Goal: Task Accomplishment & Management: Use online tool/utility

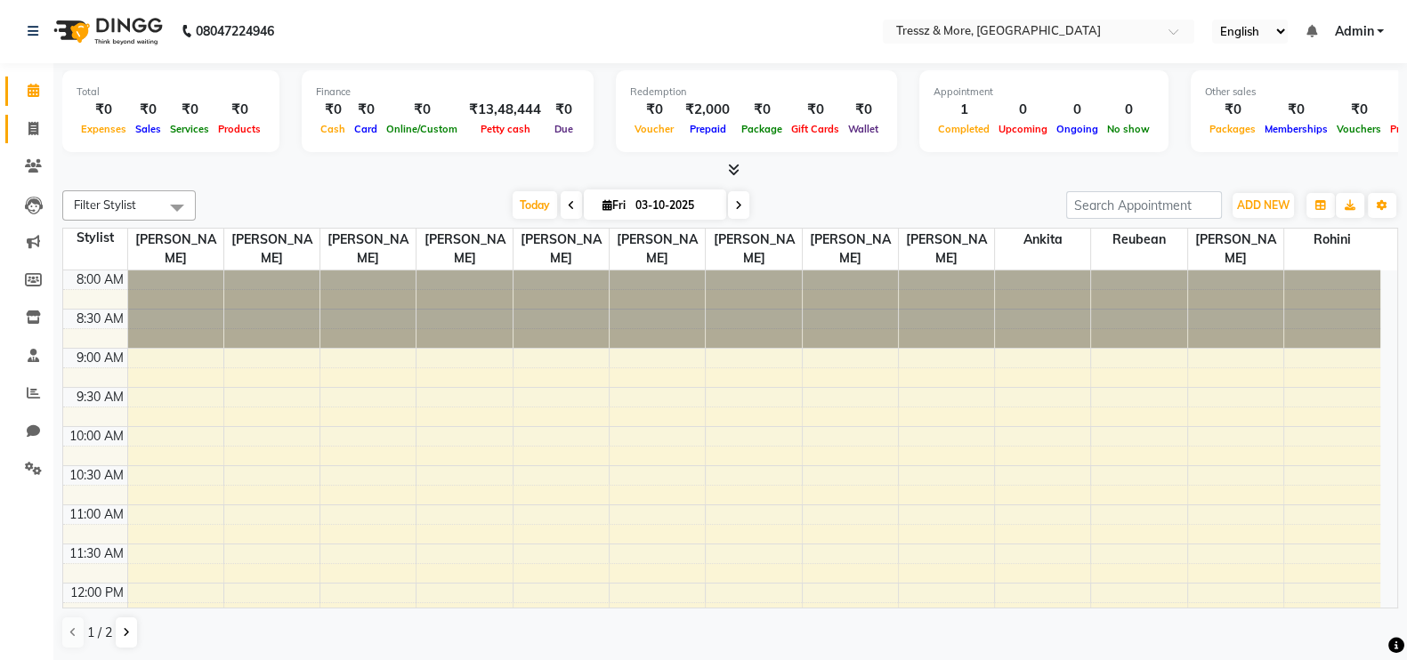
click at [28, 126] on icon at bounding box center [33, 128] width 10 height 13
select select "service"
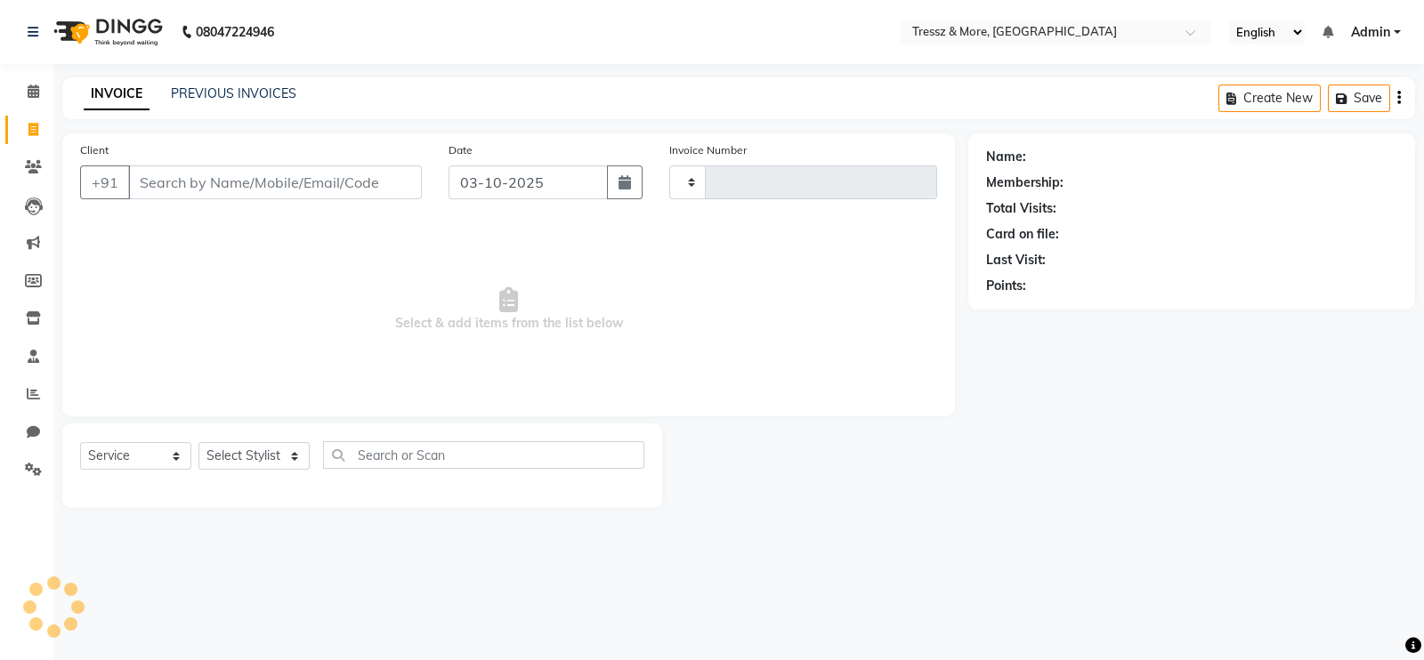
type input "2816"
select select "3037"
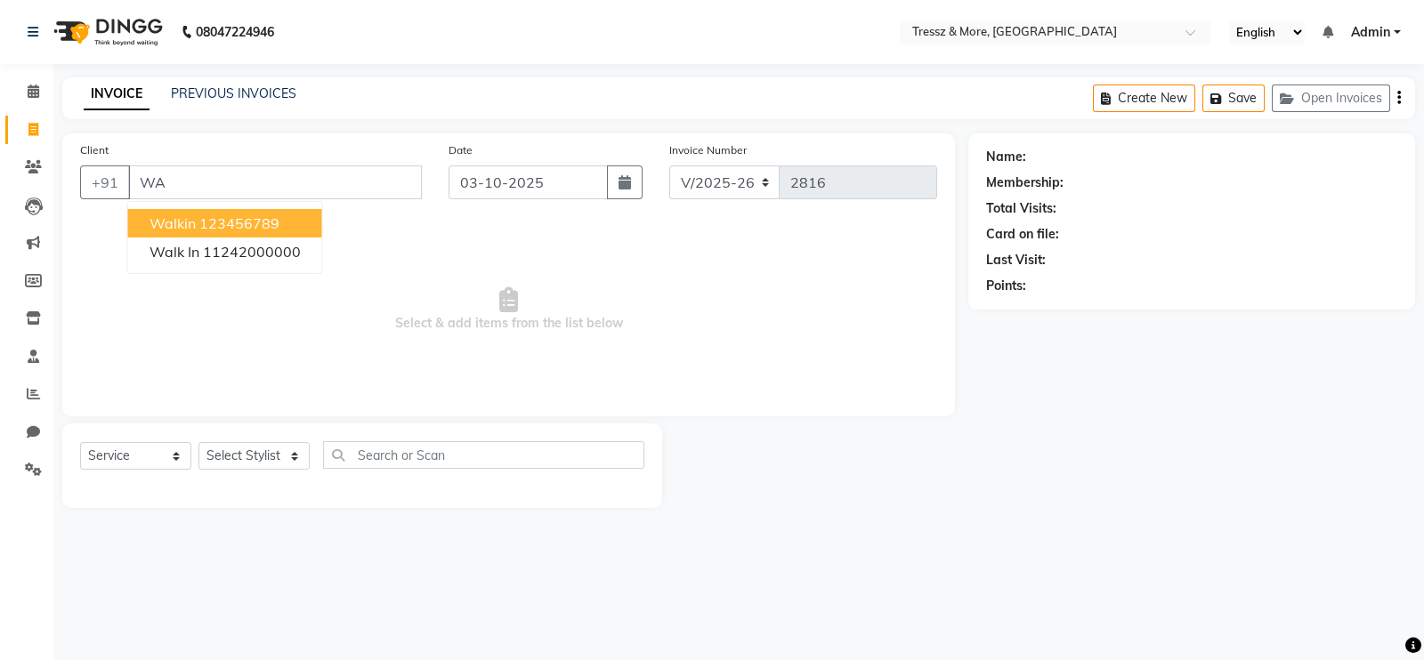
type input "W"
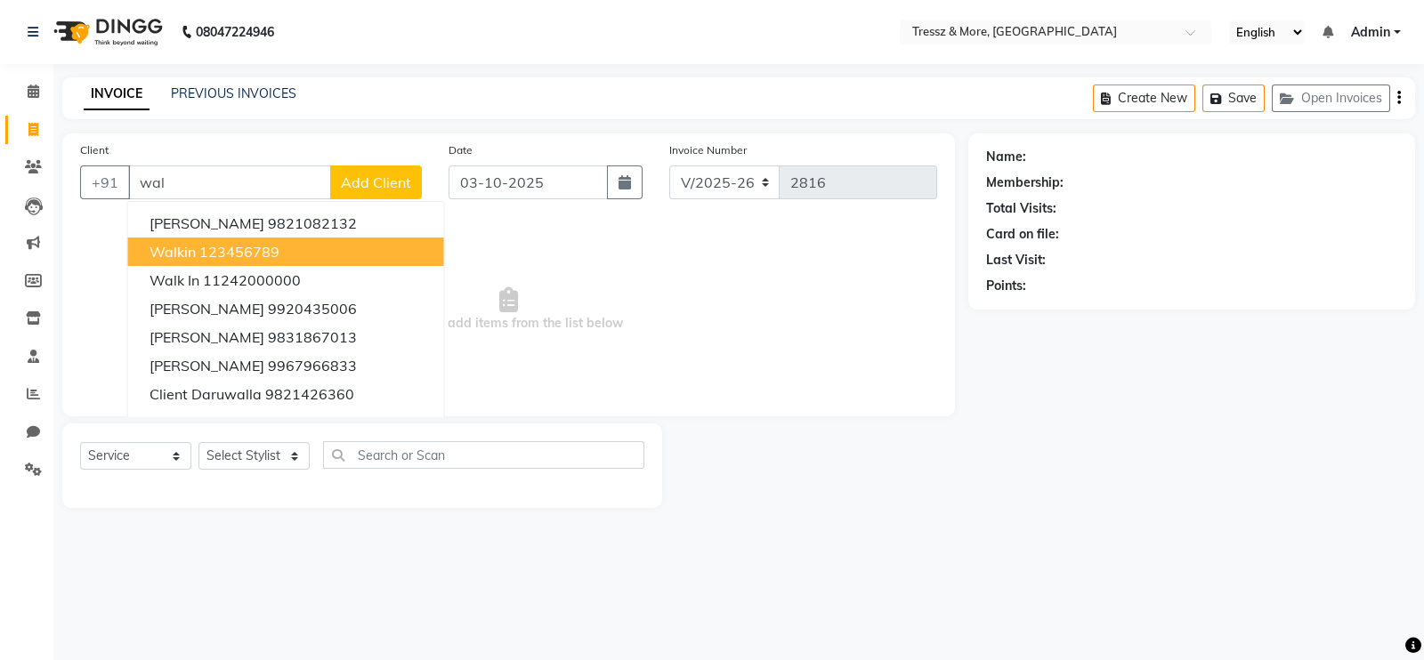
click at [174, 262] on button "walkin 123456789" at bounding box center [286, 252] width 316 height 28
type input "123456789"
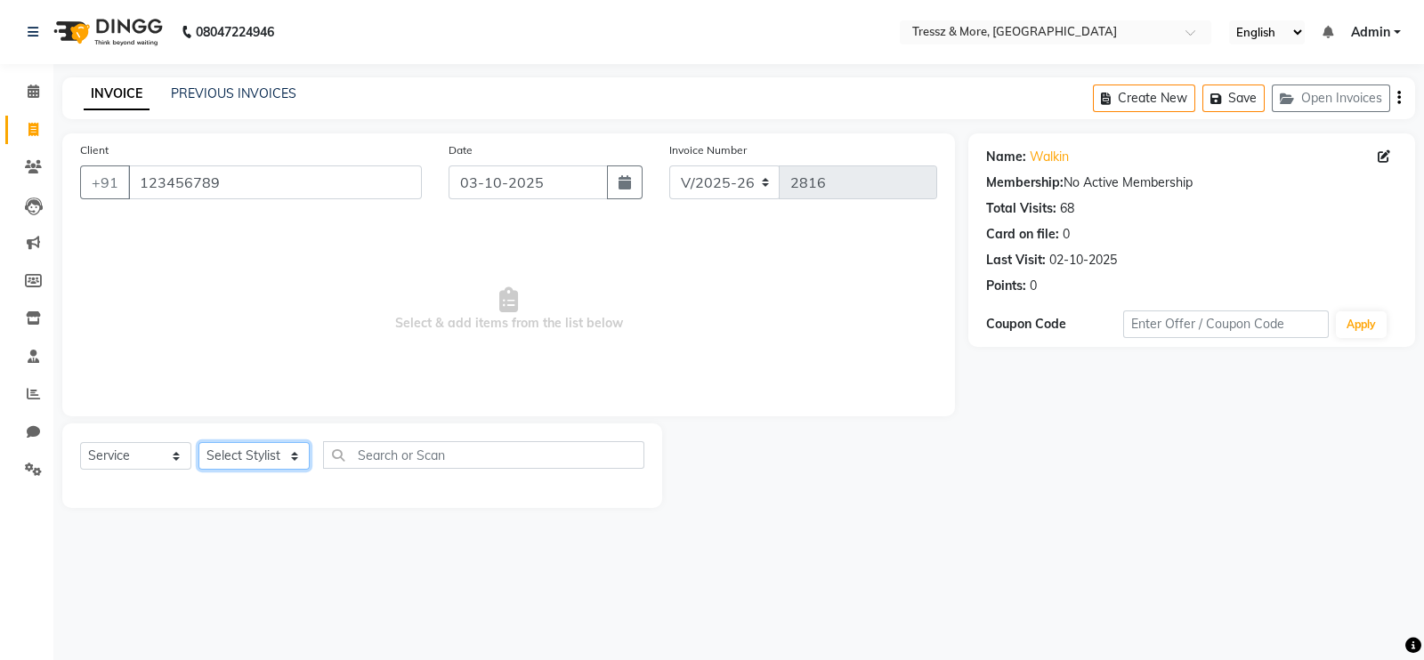
click at [294, 455] on select "Select Stylist [PERSON_NAME] Anas [PERSON_NAME] [PERSON_NAME] [PERSON_NAME] [PE…" at bounding box center [253, 456] width 111 height 28
select select "72132"
click at [198, 443] on select "Select Stylist [PERSON_NAME] Anas [PERSON_NAME] [PERSON_NAME] [PERSON_NAME] [PE…" at bounding box center [253, 456] width 111 height 28
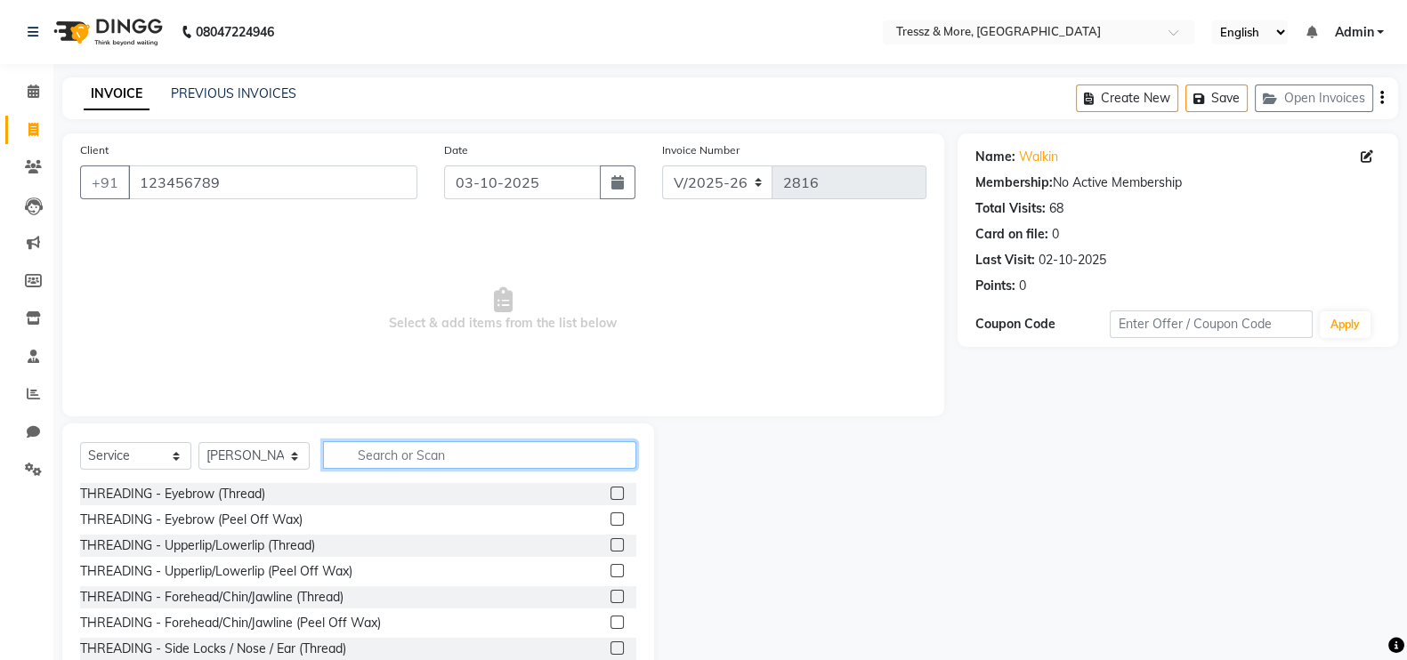
click at [407, 456] on input "text" at bounding box center [479, 455] width 313 height 28
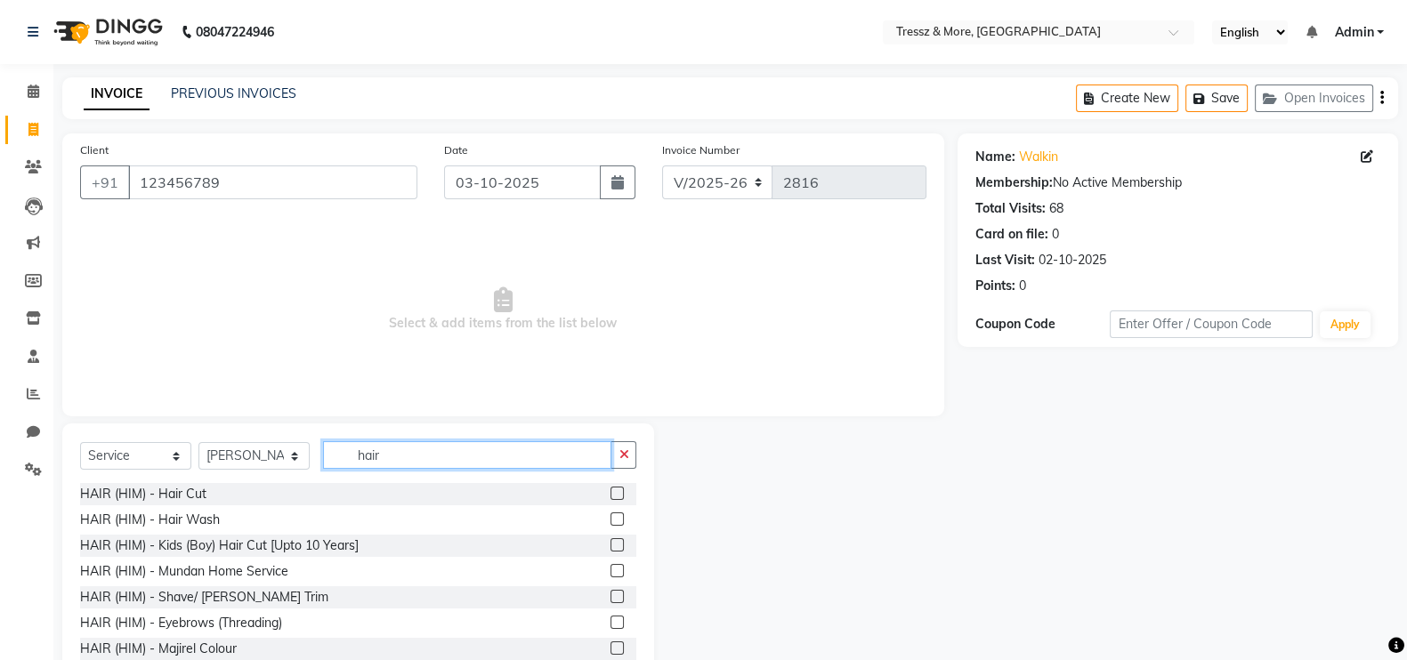
type input "hair"
click at [611, 491] on label at bounding box center [617, 493] width 13 height 13
click at [611, 491] on input "checkbox" at bounding box center [617, 495] width 12 height 12
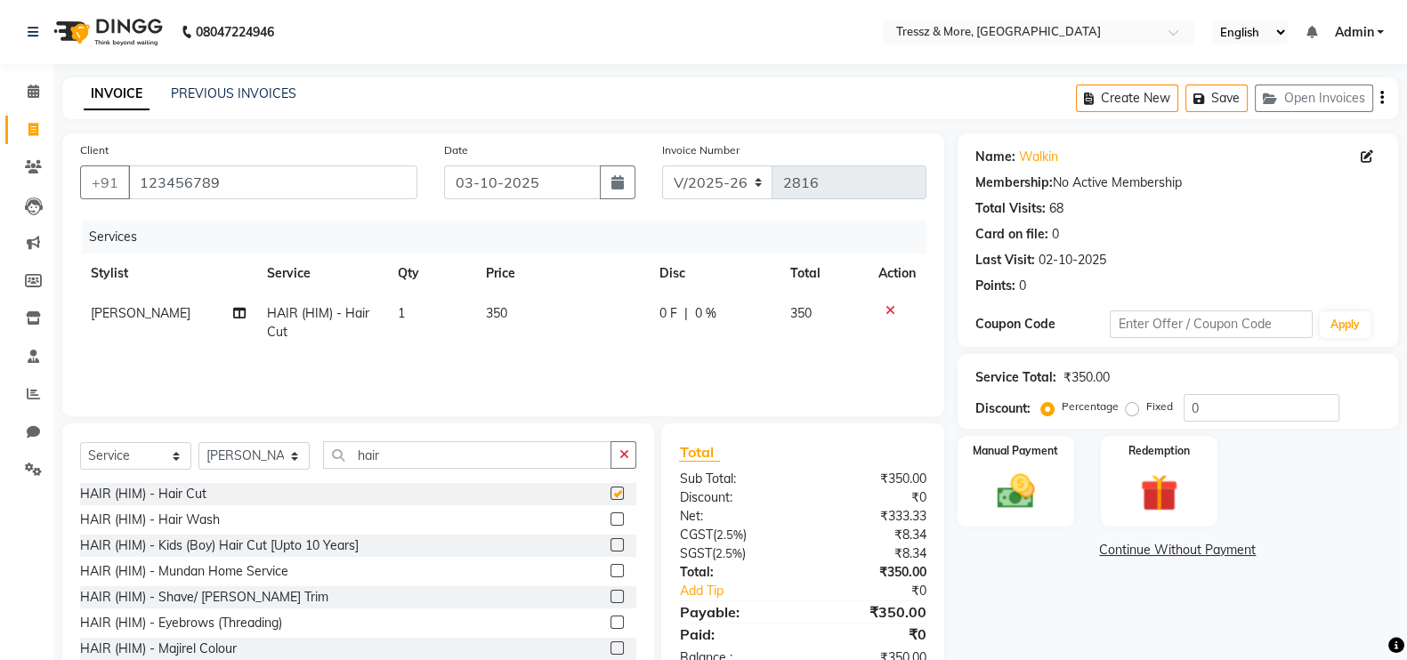
checkbox input "false"
click at [508, 304] on td "350" at bounding box center [562, 323] width 174 height 59
select select "72132"
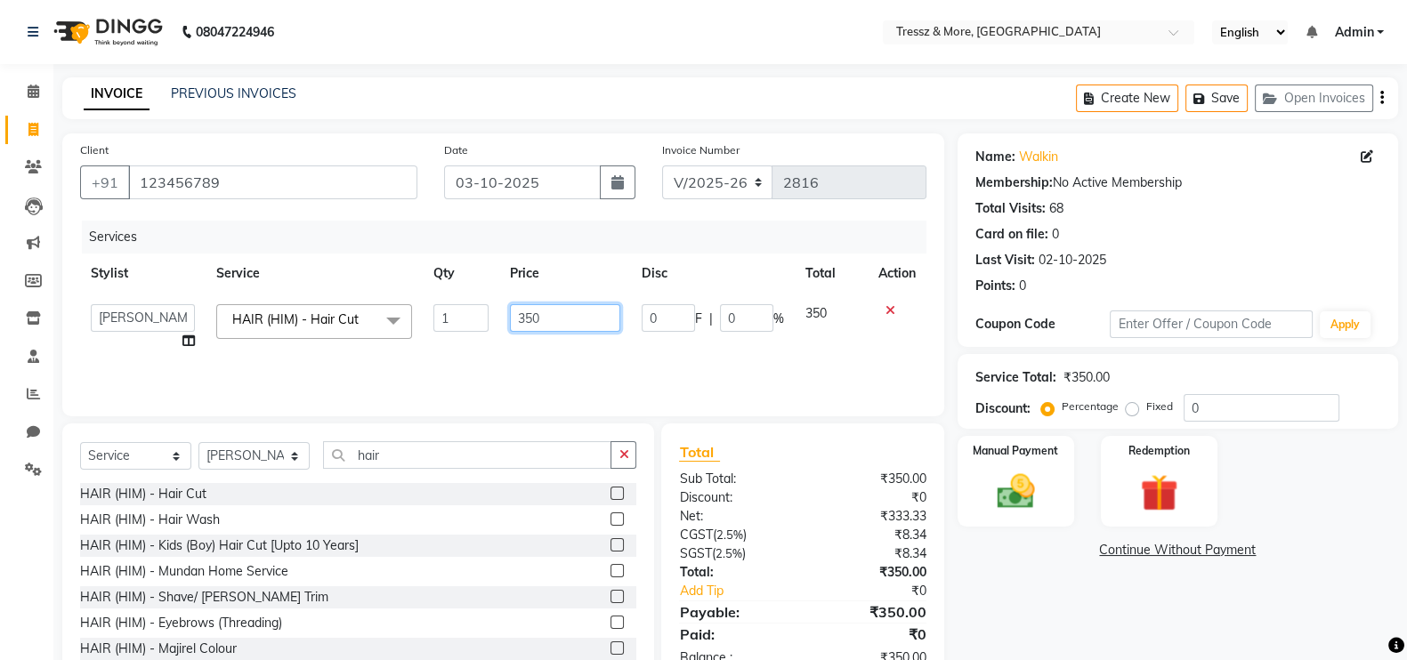
click at [579, 310] on input "350" at bounding box center [565, 318] width 111 height 28
type input "3"
type input "2790"
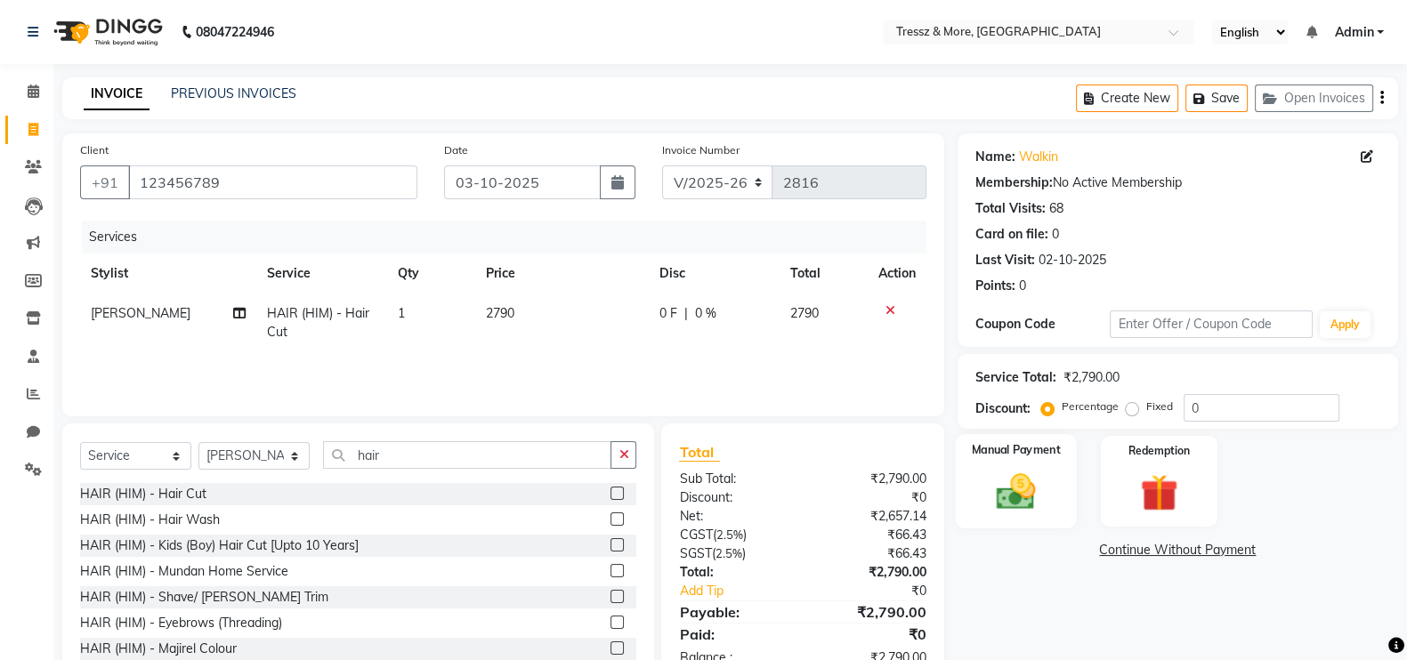
click at [1019, 474] on img at bounding box center [1015, 491] width 63 height 45
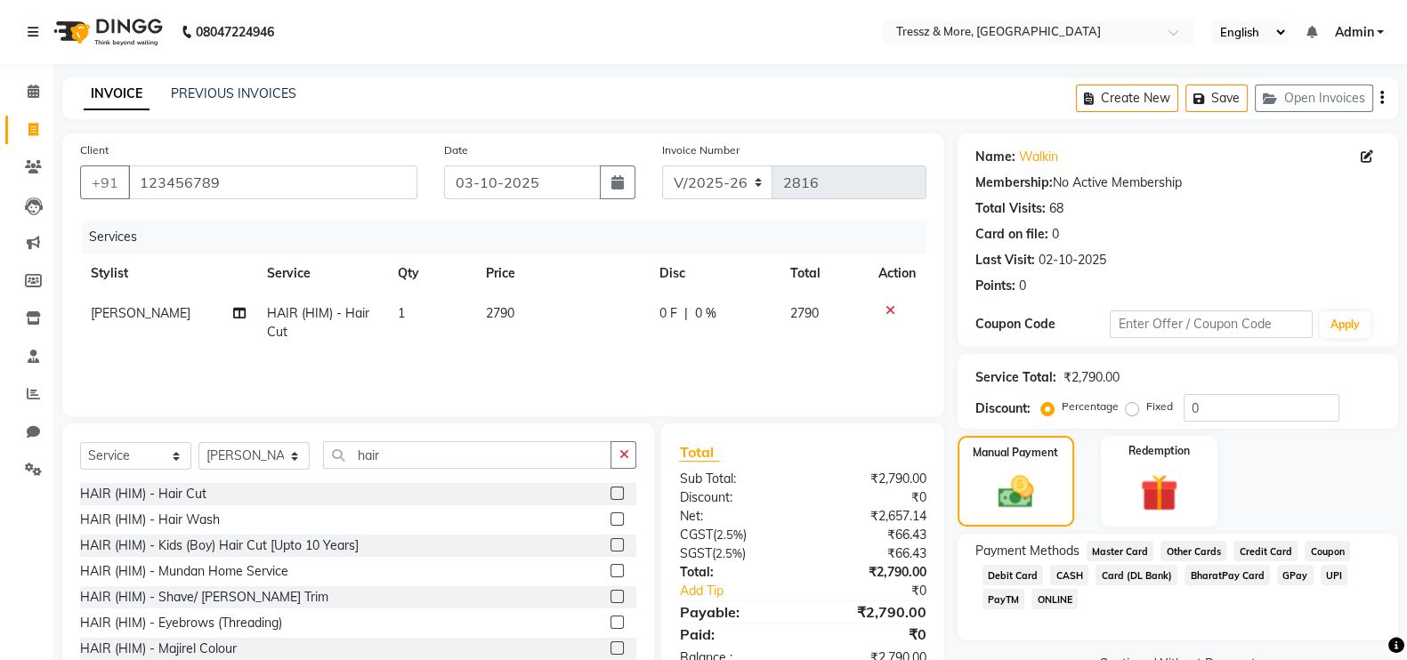
click at [1065, 580] on span "CASH" at bounding box center [1069, 575] width 38 height 20
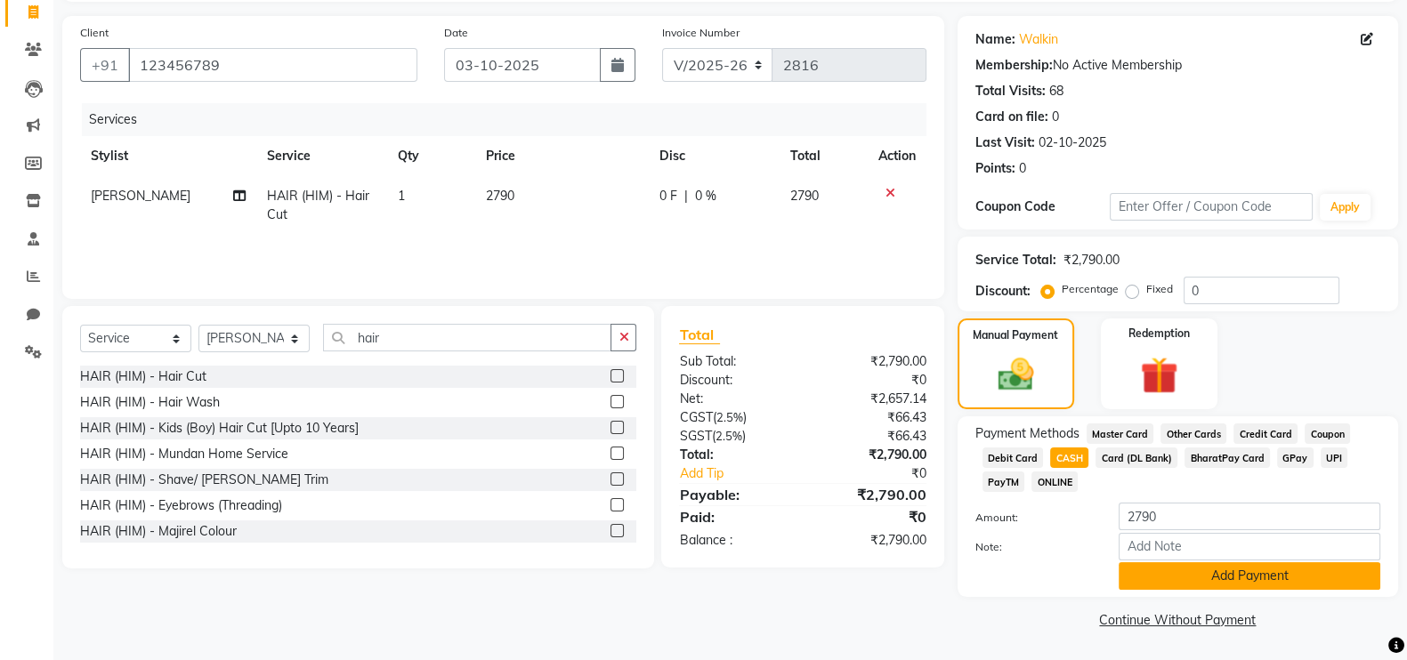
click at [1149, 571] on button "Add Payment" at bounding box center [1250, 577] width 262 height 28
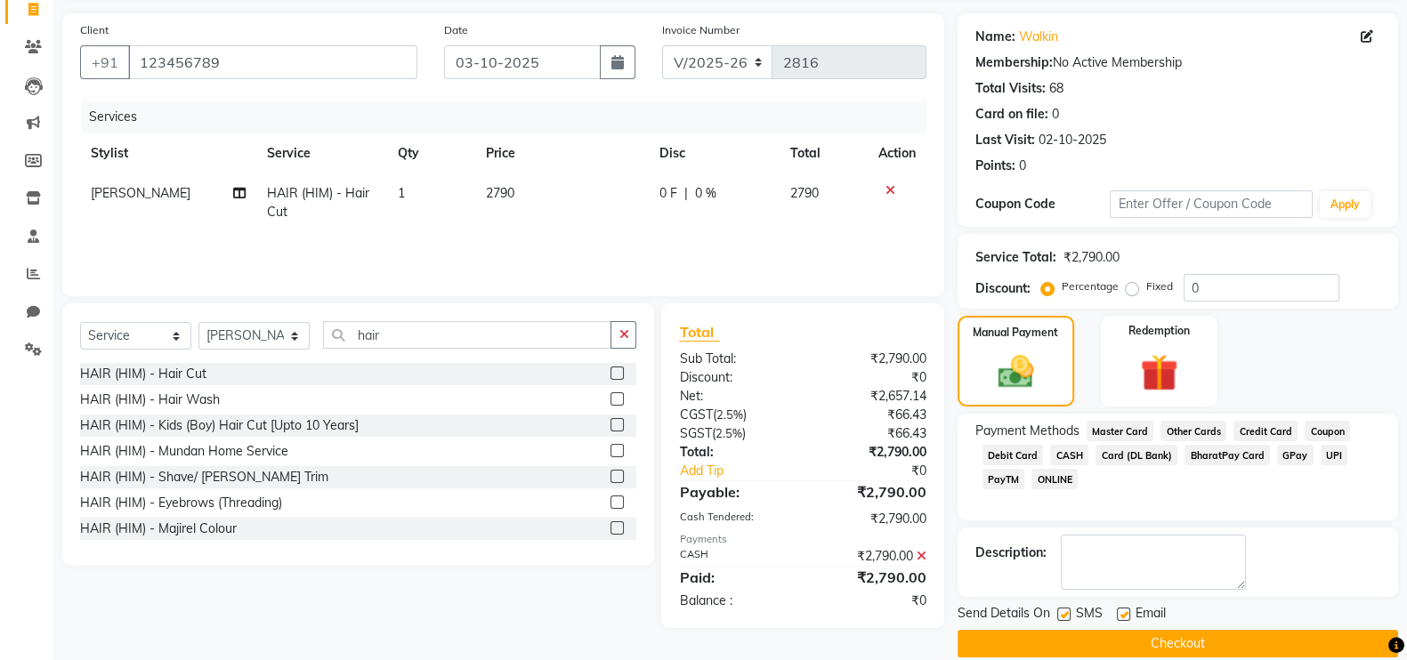
scroll to position [143, 0]
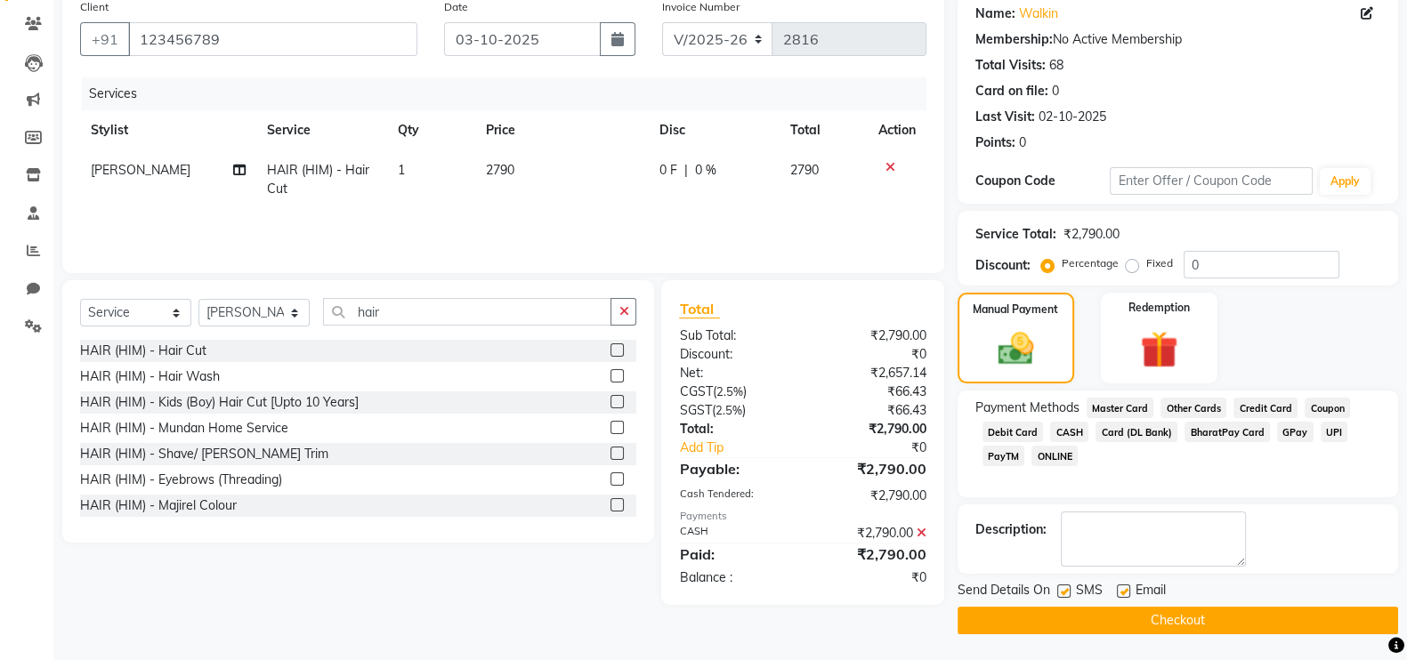
click at [1100, 607] on button "Checkout" at bounding box center [1178, 621] width 441 height 28
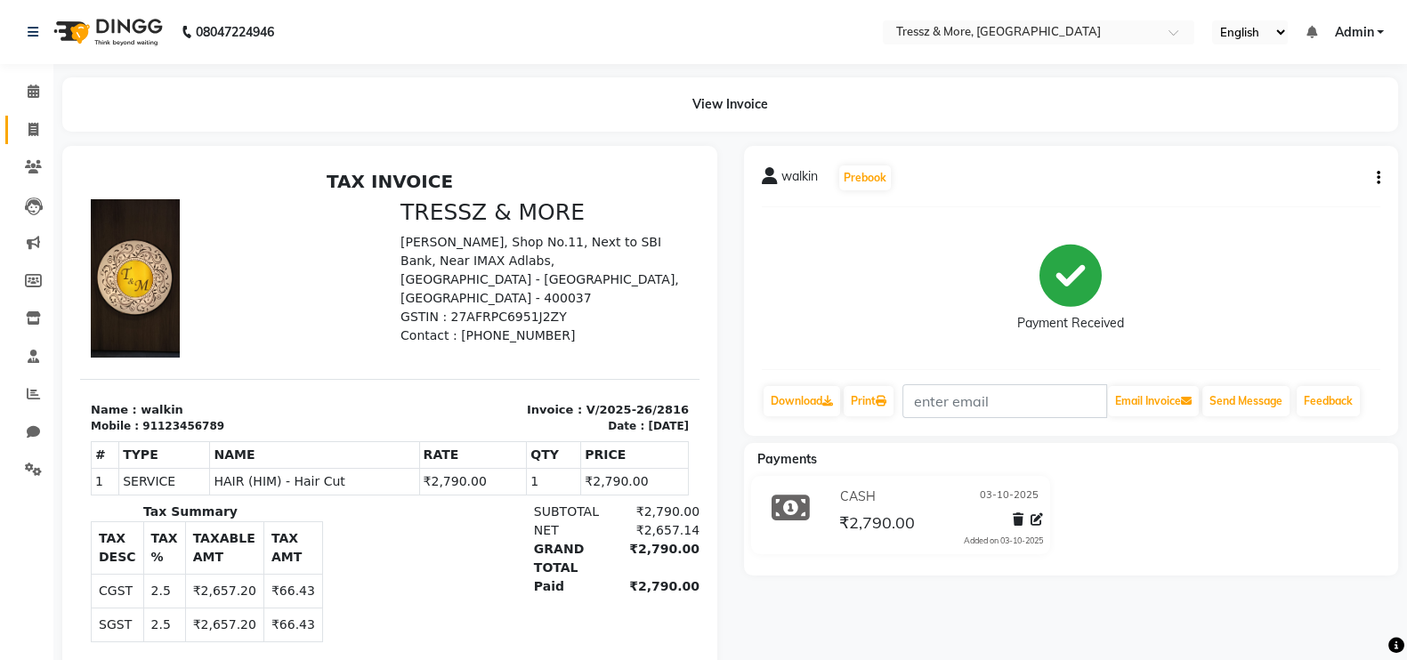
click at [31, 117] on link "Invoice" at bounding box center [26, 130] width 43 height 29
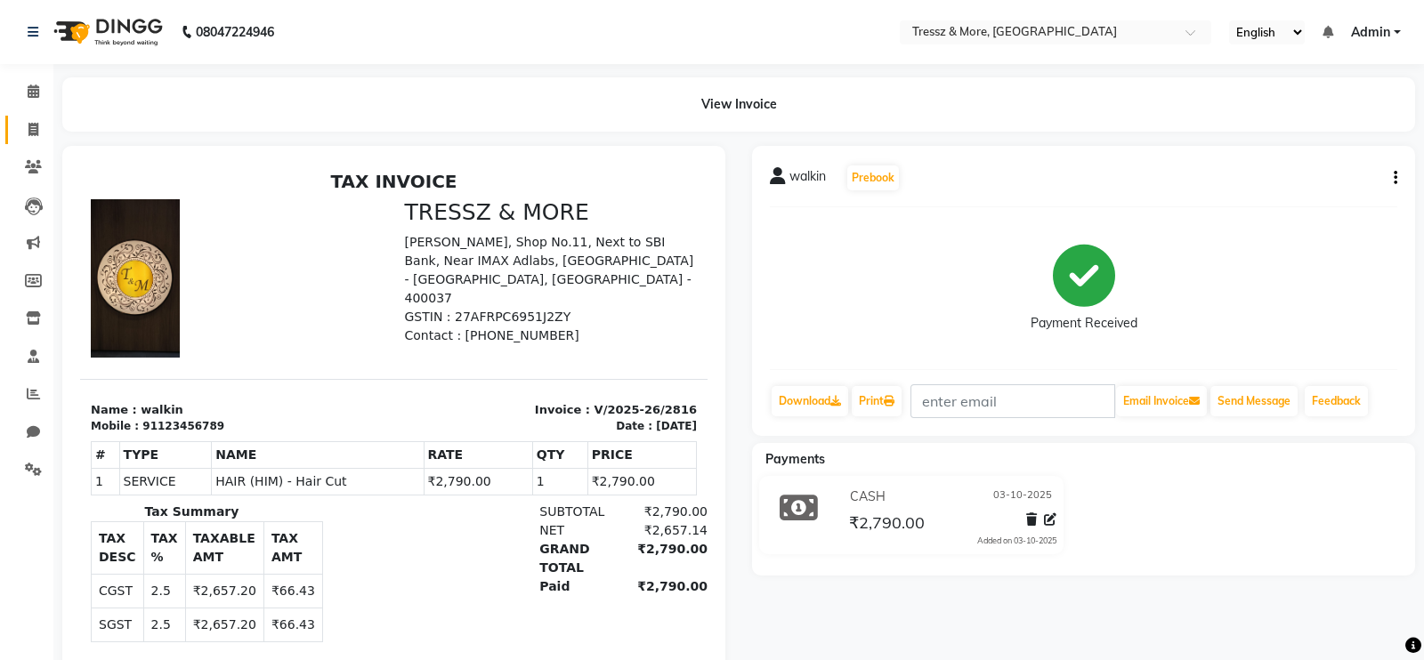
select select "service"
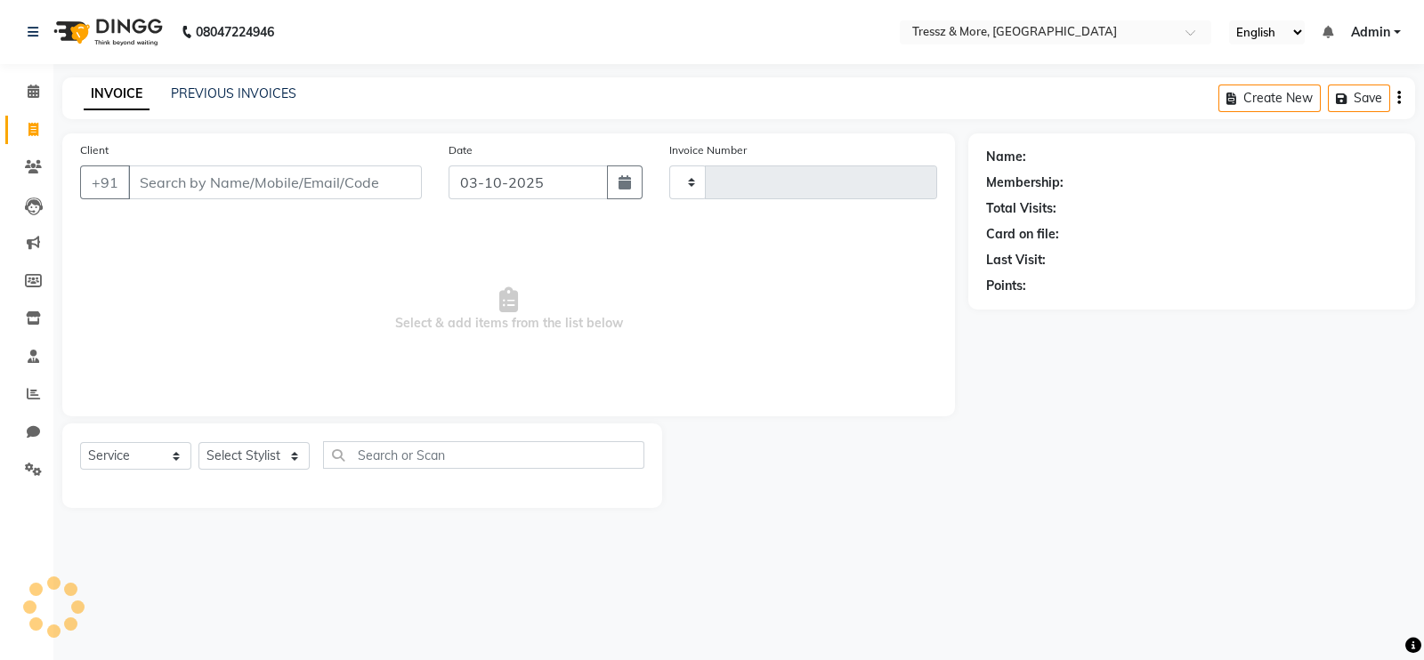
type input "2817"
select select "3037"
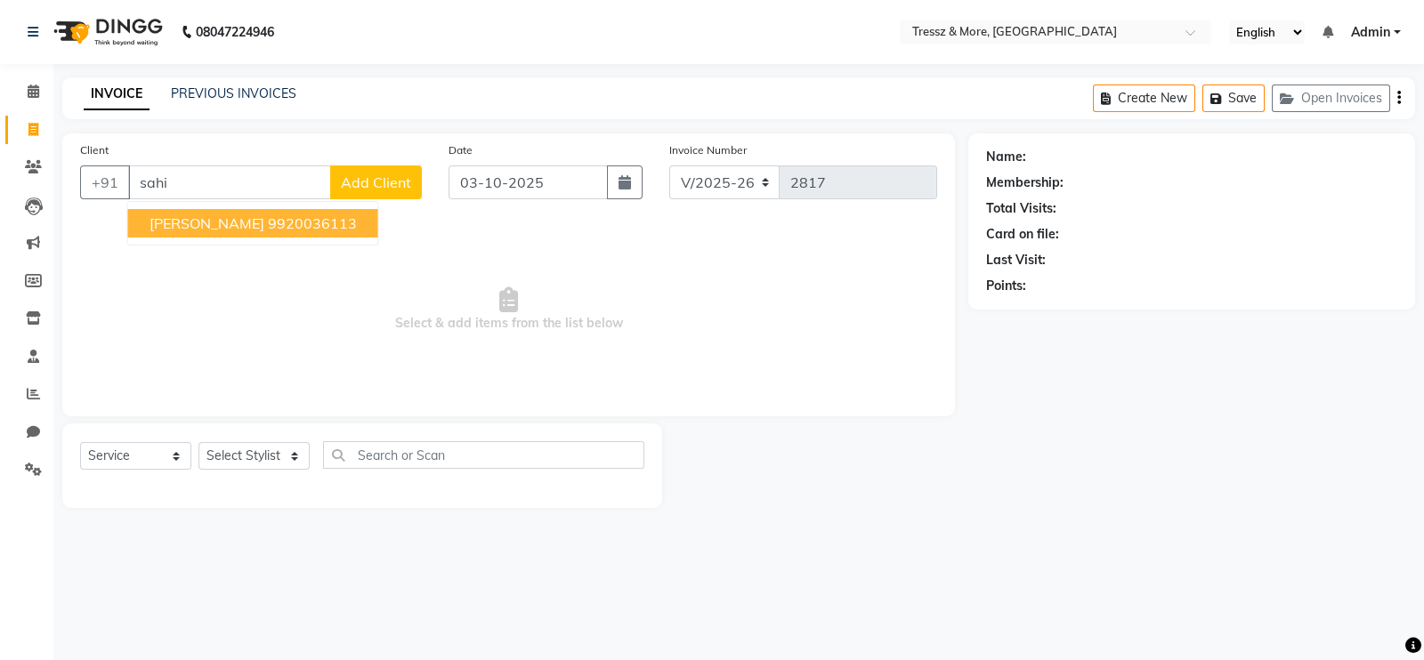
click at [323, 226] on ngb-highlight "9920036113" at bounding box center [312, 224] width 89 height 18
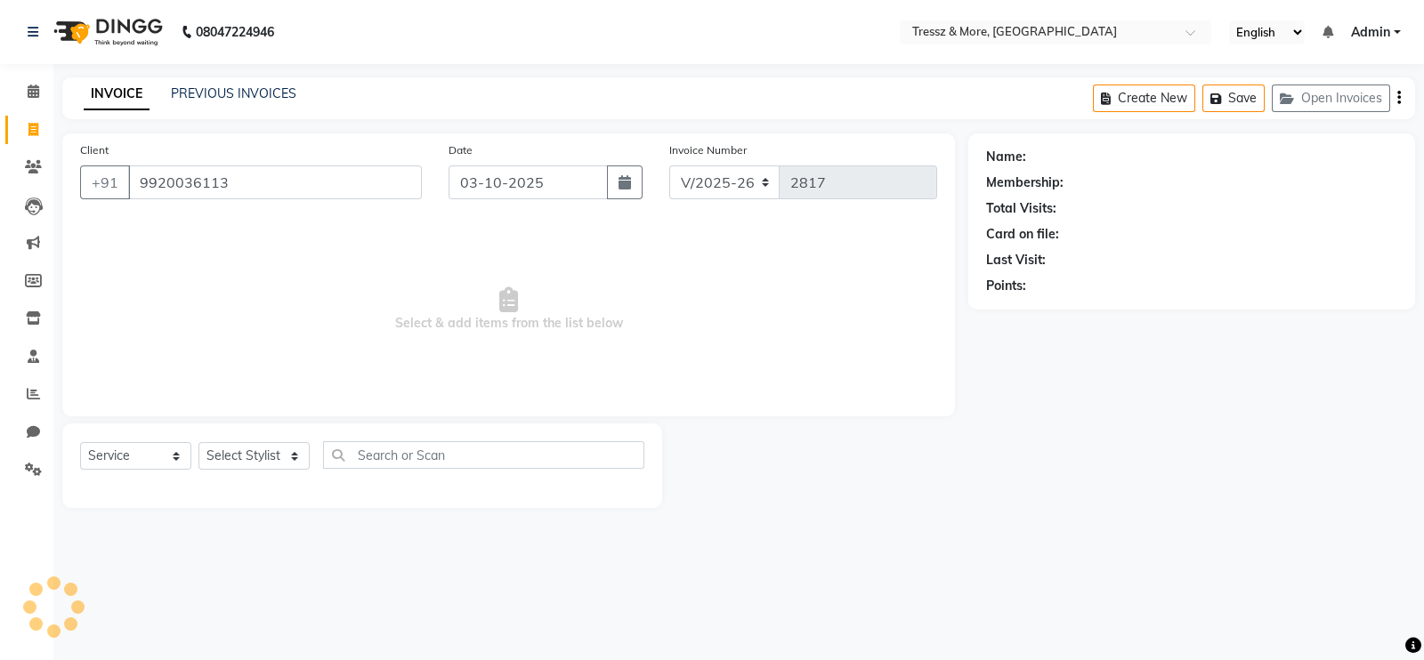
type input "9920036113"
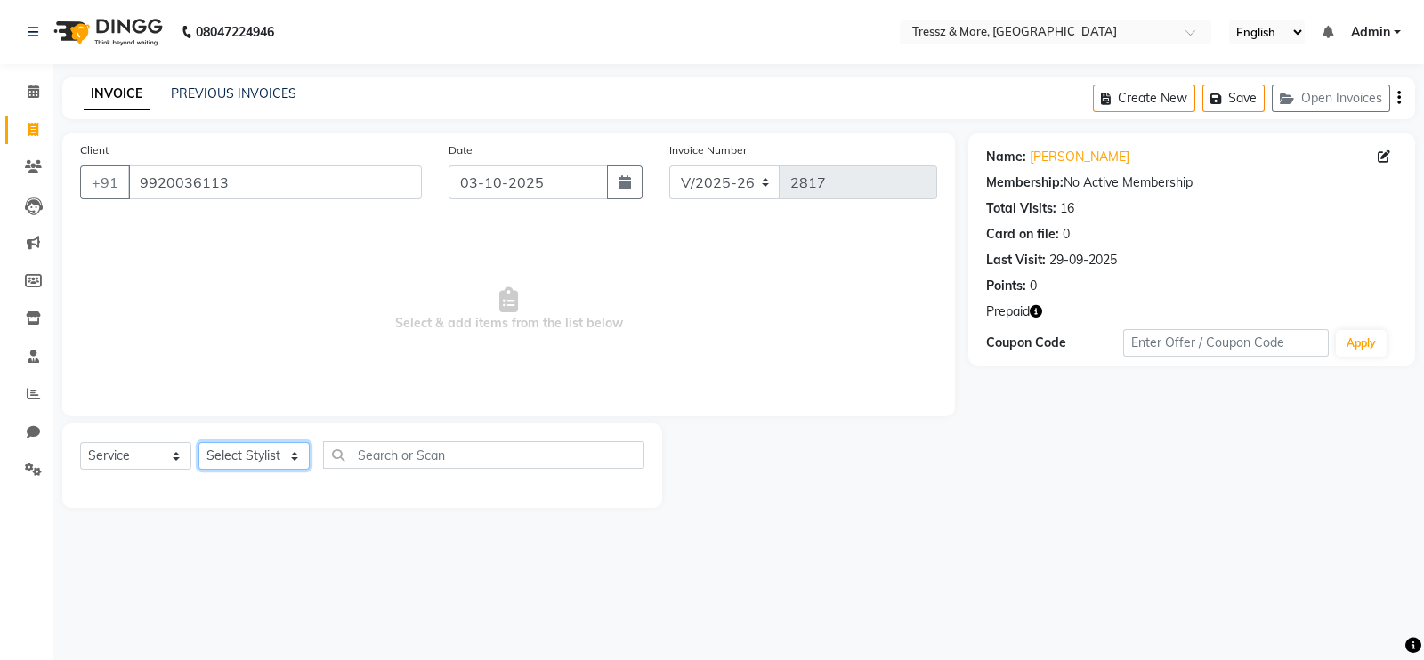
click at [254, 455] on select "Select Stylist [PERSON_NAME] Anas [PERSON_NAME] [PERSON_NAME] [PERSON_NAME] [PE…" at bounding box center [253, 456] width 111 height 28
select select "72131"
click at [198, 443] on select "Select Stylist [PERSON_NAME] Anas [PERSON_NAME] [PERSON_NAME] [PERSON_NAME] [PE…" at bounding box center [253, 456] width 111 height 28
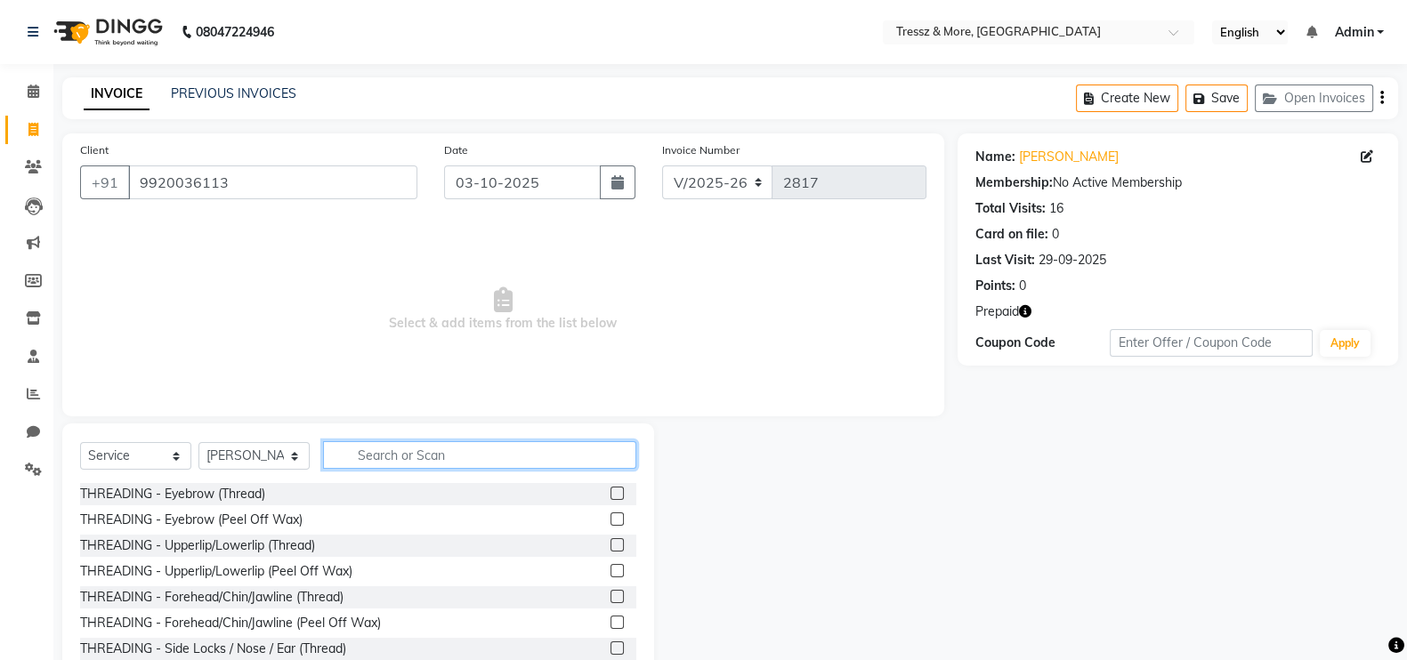
click at [383, 449] on input "text" at bounding box center [479, 455] width 313 height 28
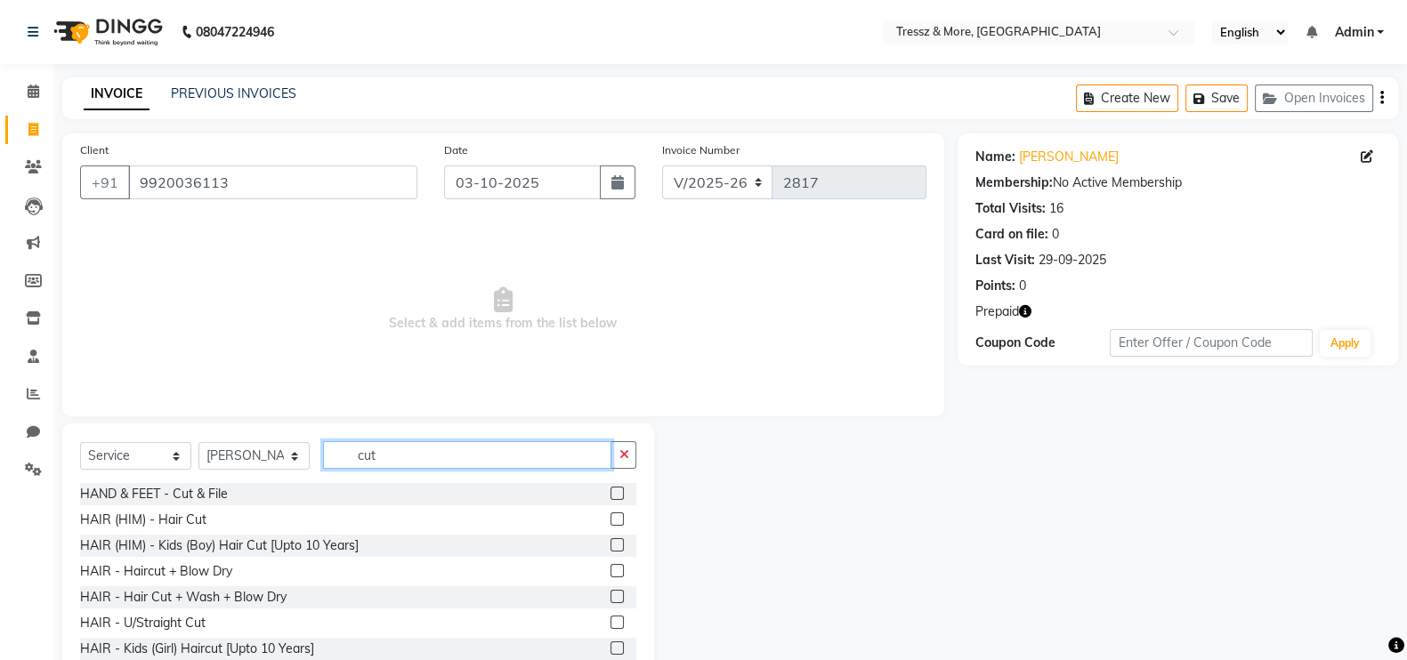
type input "cut"
click at [611, 516] on label at bounding box center [617, 519] width 13 height 13
click at [611, 516] on input "checkbox" at bounding box center [617, 520] width 12 height 12
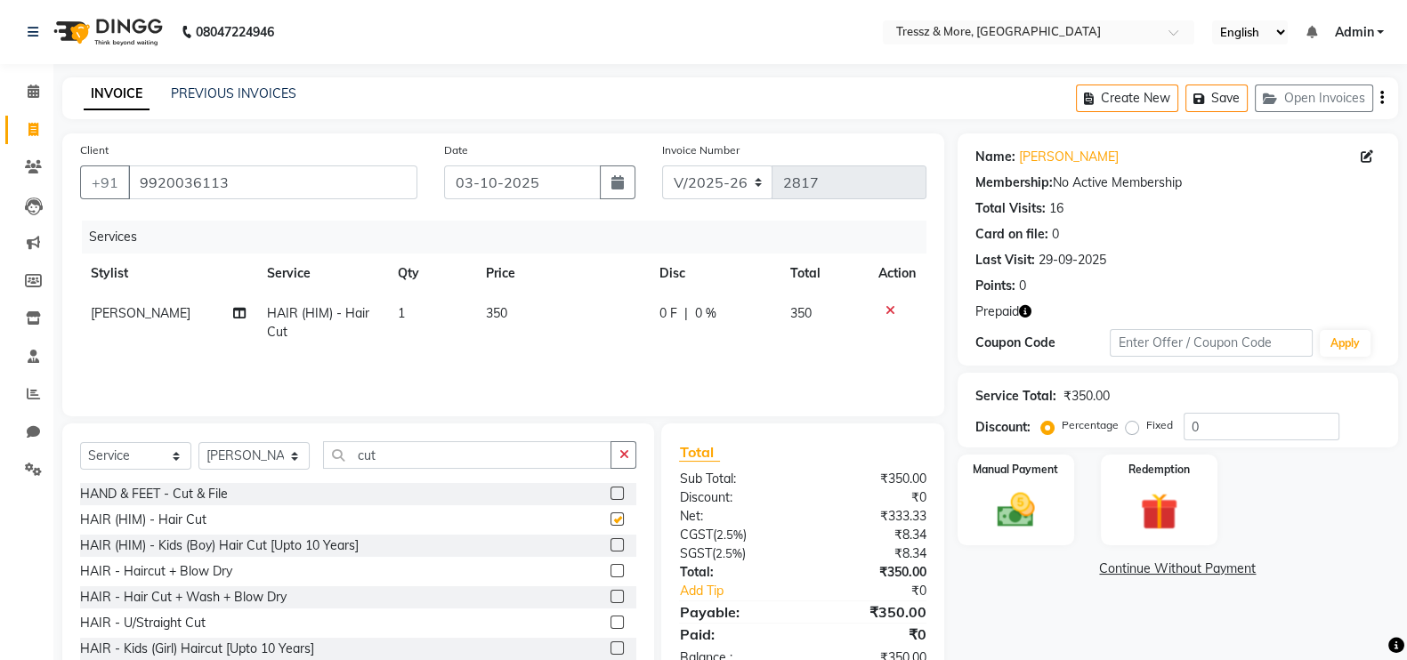
checkbox input "false"
click at [1024, 310] on icon "button" at bounding box center [1025, 311] width 12 height 12
click at [316, 409] on div "Client [PHONE_NUMBER] Date [DATE] Invoice Number V/2025 V/[PHONE_NUMBER] Servic…" at bounding box center [503, 275] width 882 height 283
click at [470, 328] on td "1" at bounding box center [430, 323] width 87 height 59
select select "72131"
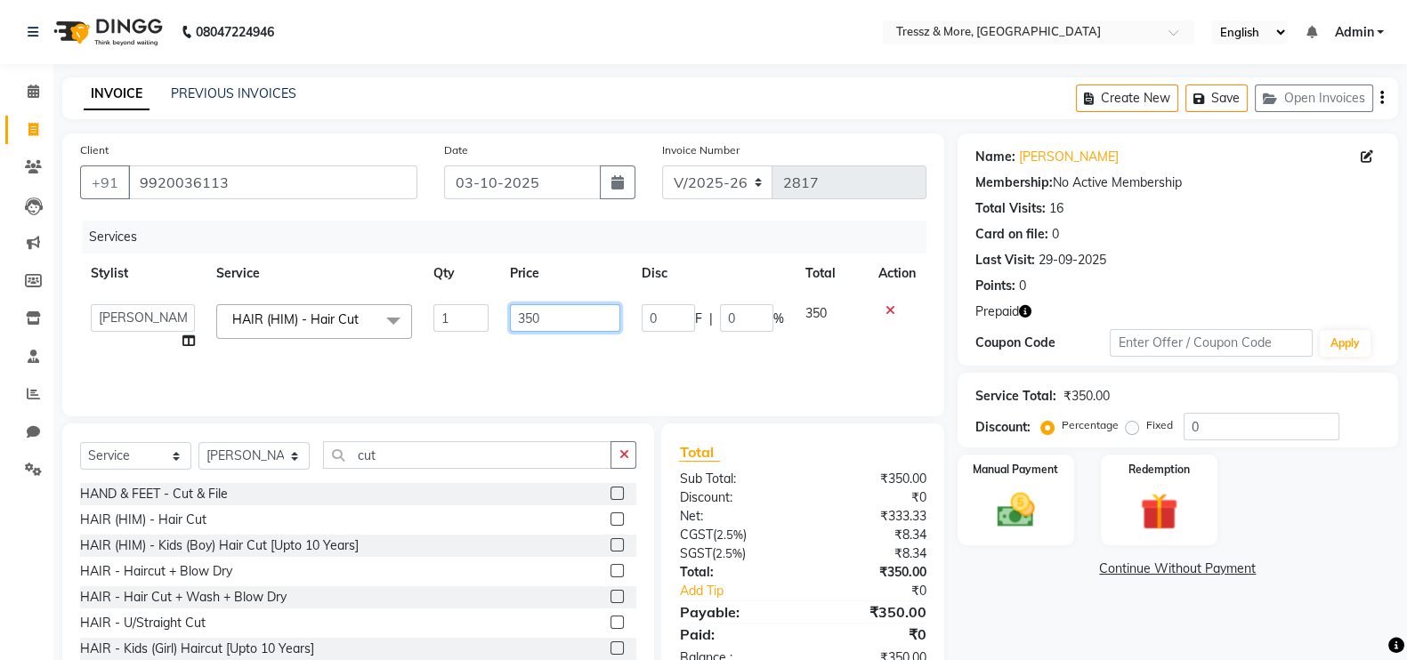
click at [548, 313] on input "350" at bounding box center [565, 318] width 111 height 28
type input "3"
type input "600"
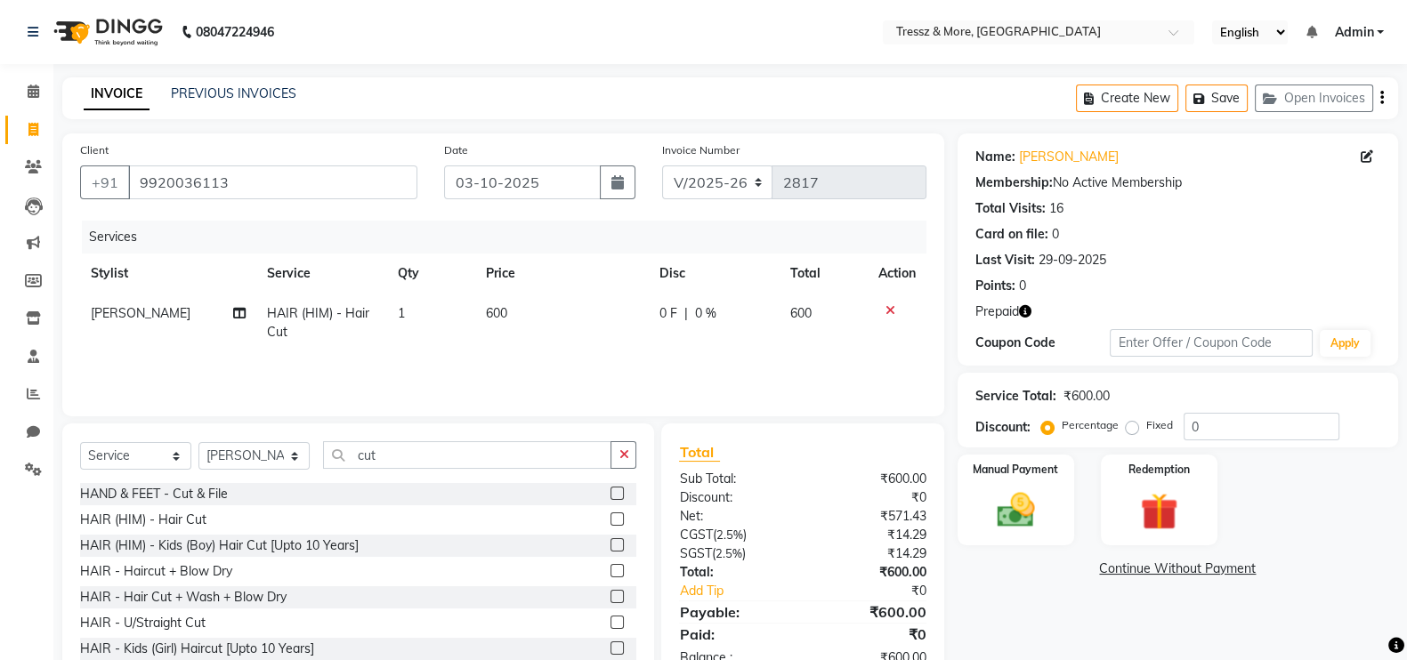
click at [555, 344] on td "600" at bounding box center [562, 323] width 174 height 59
select select "72131"
click at [1156, 505] on img at bounding box center [1159, 512] width 63 height 48
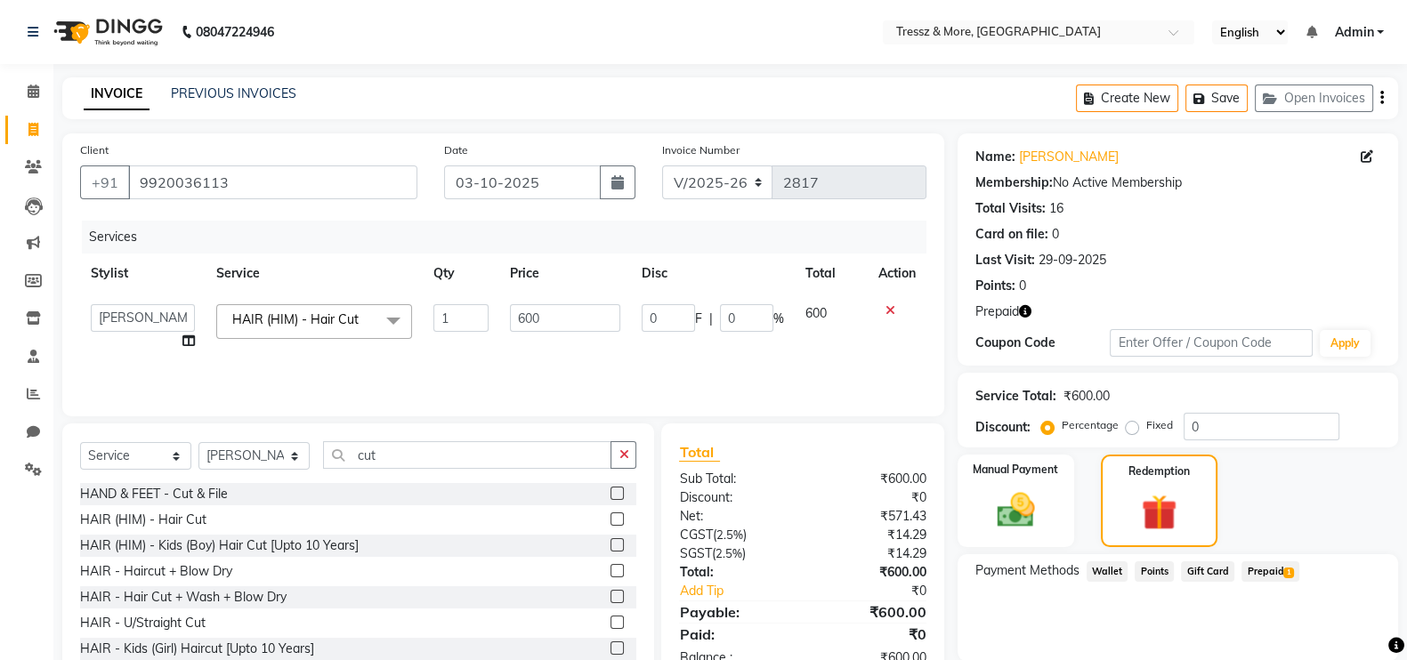
click at [1275, 573] on span "Prepaid 1" at bounding box center [1271, 572] width 58 height 20
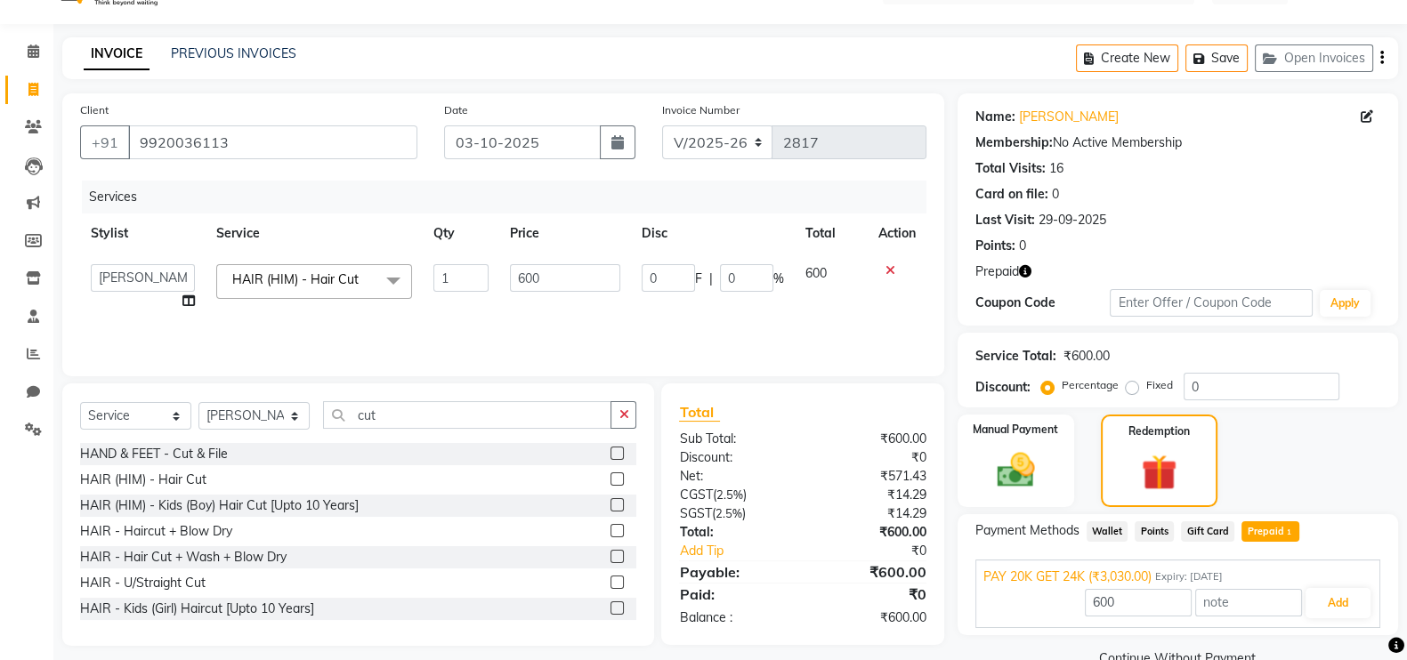
scroll to position [77, 0]
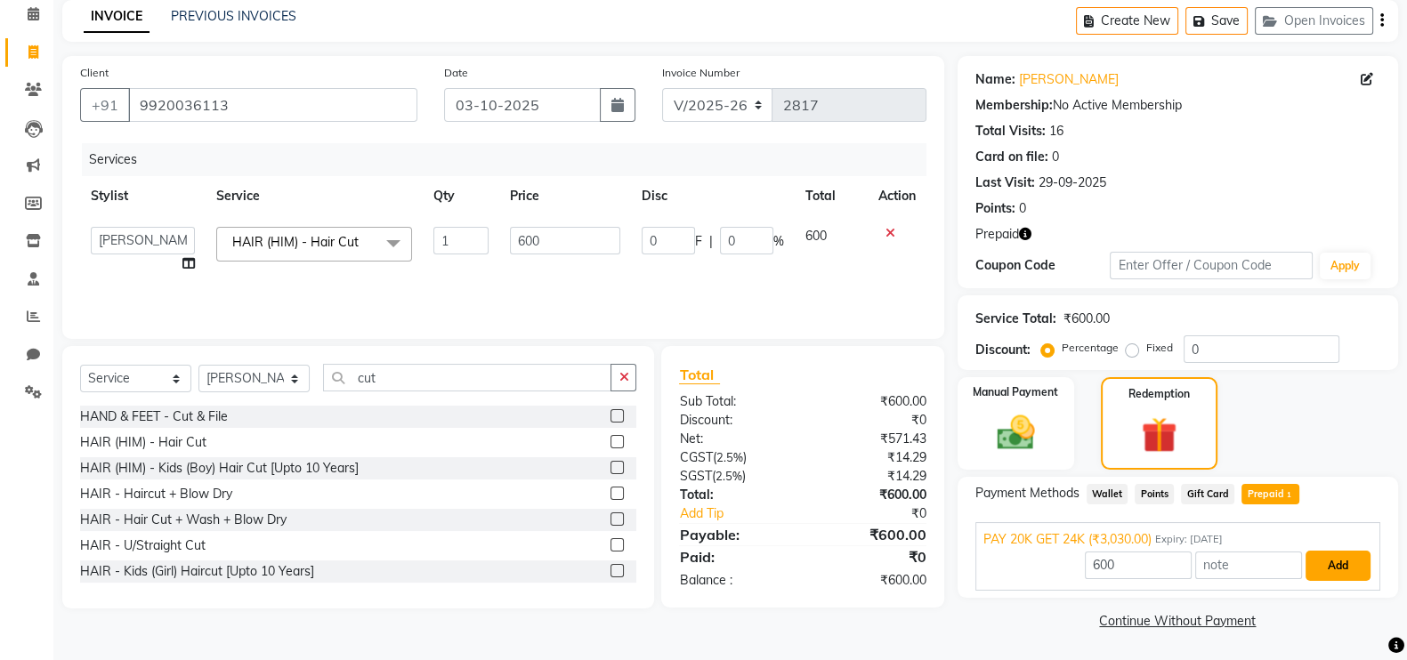
click at [1344, 571] on button "Add" at bounding box center [1338, 566] width 65 height 30
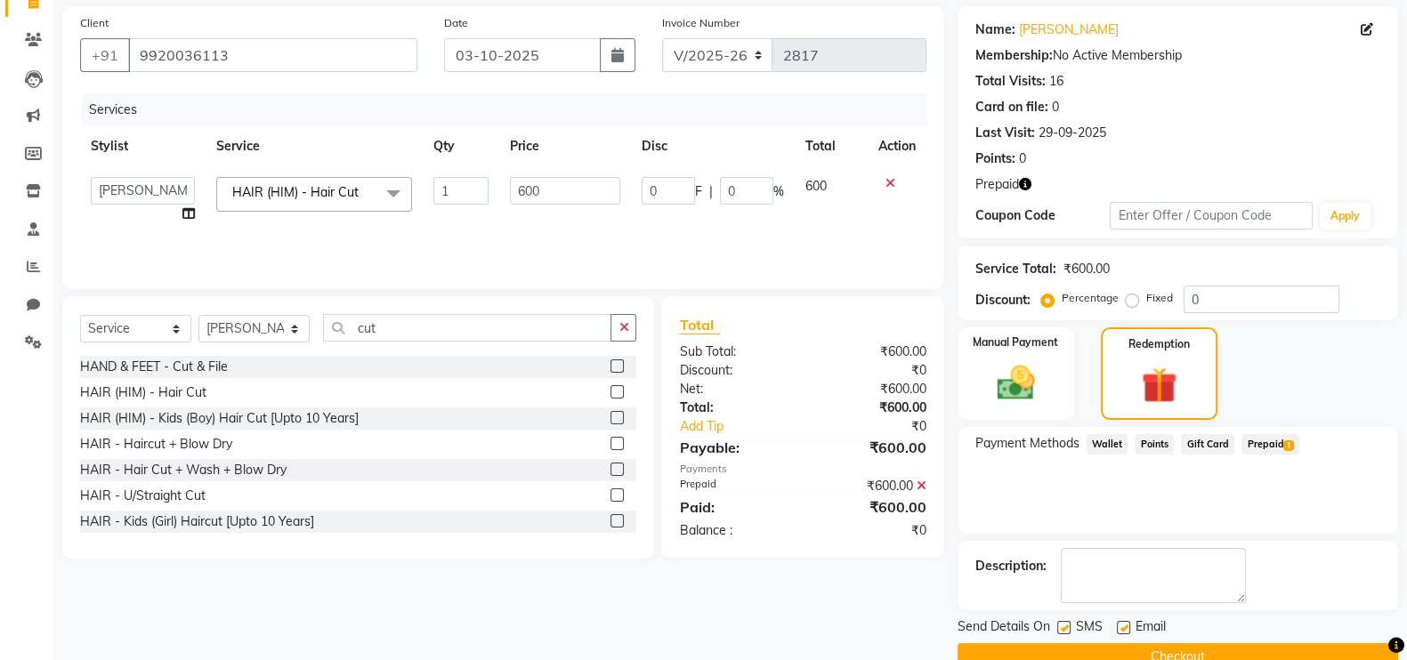
scroll to position [164, 0]
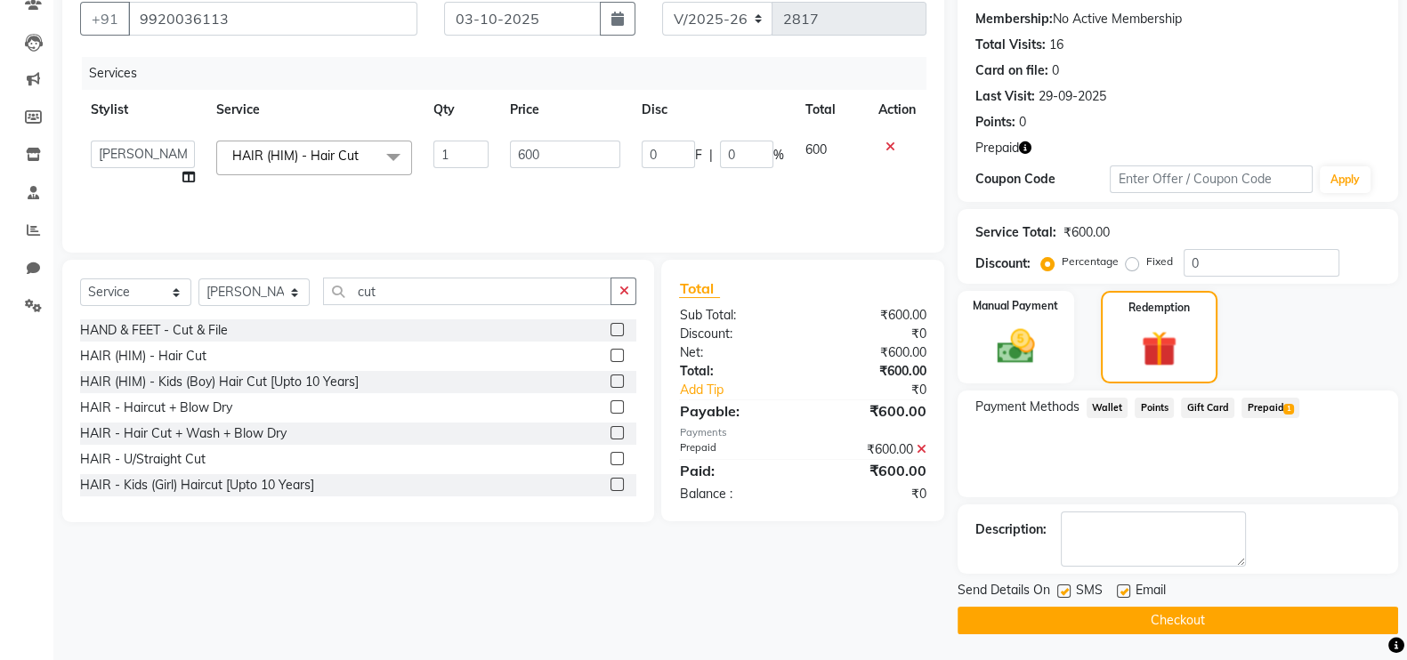
click at [1226, 627] on button "Checkout" at bounding box center [1178, 621] width 441 height 28
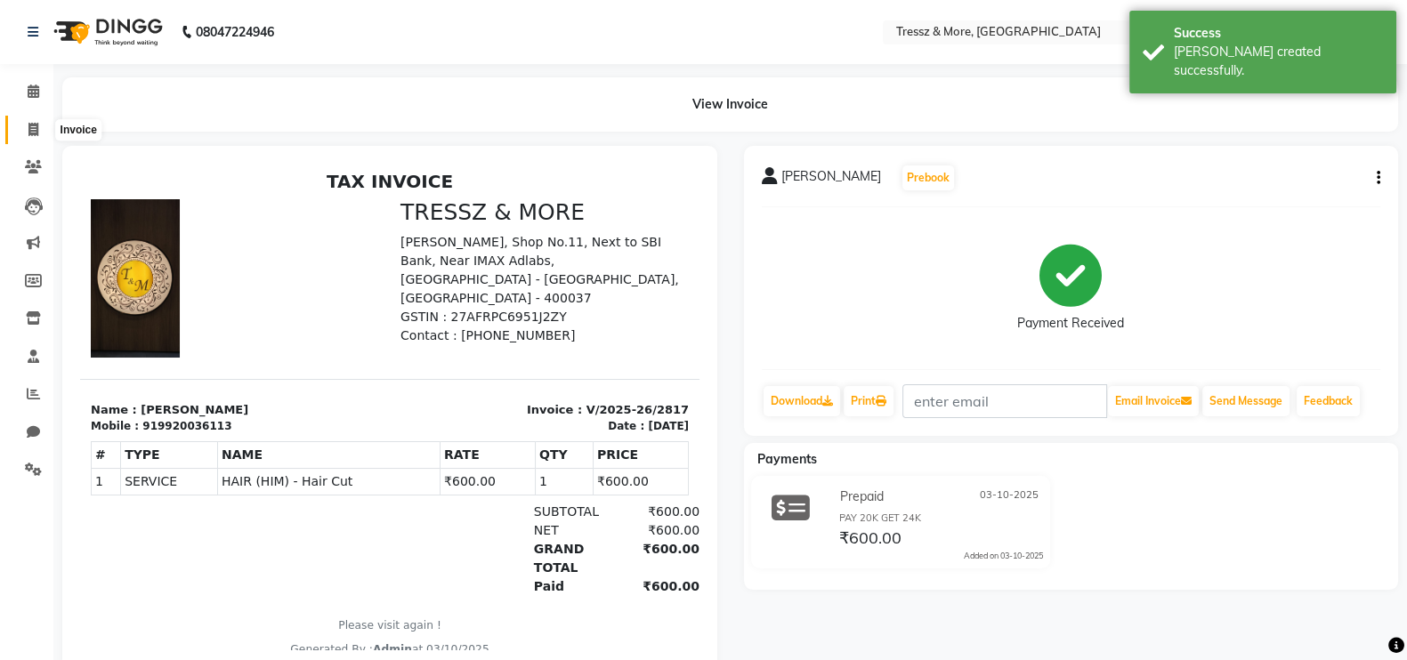
click at [23, 128] on span at bounding box center [33, 130] width 31 height 20
select select "service"
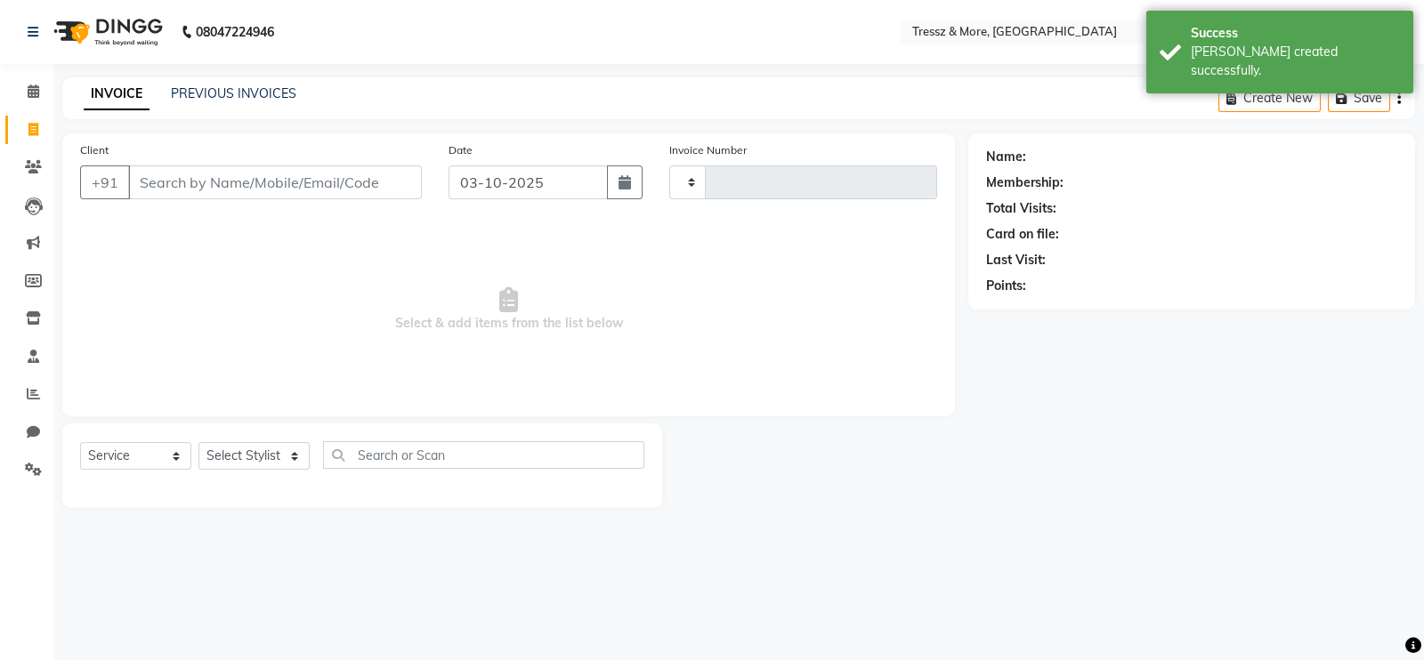
type input "2818"
select select "3037"
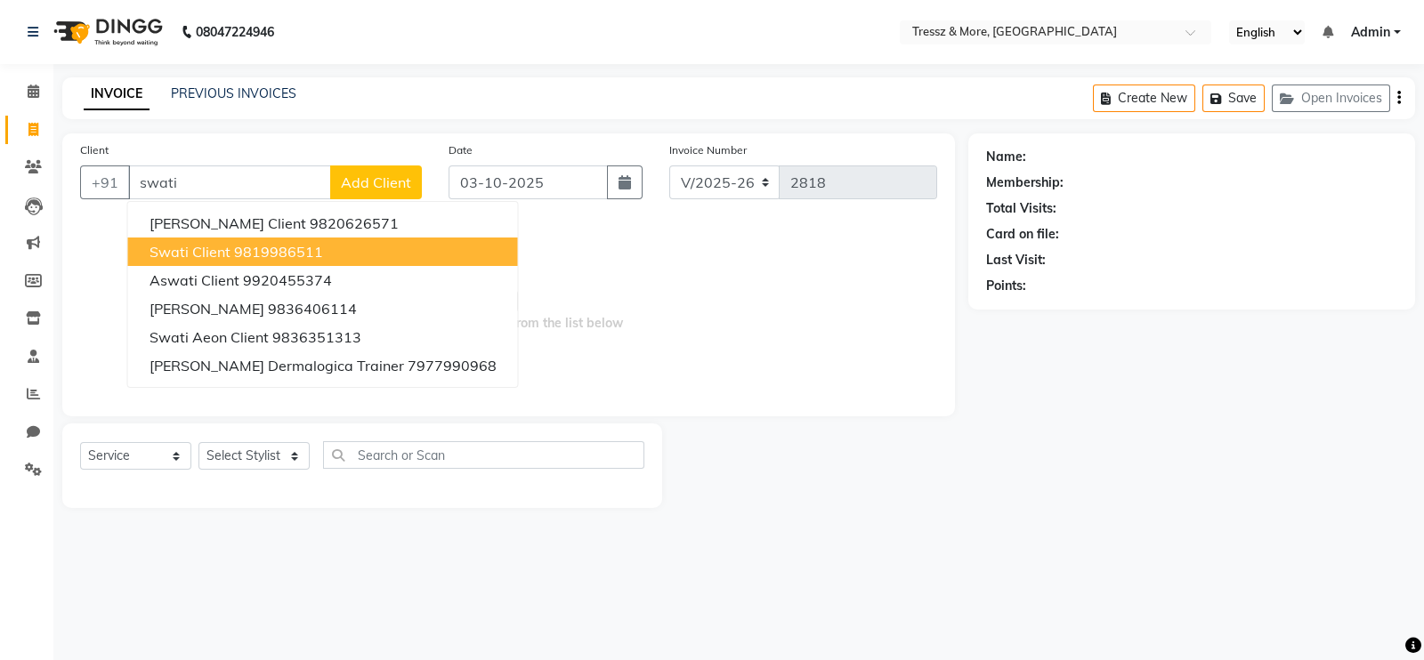
click at [280, 243] on ngb-highlight "9819986511" at bounding box center [278, 252] width 89 height 18
type input "9819986511"
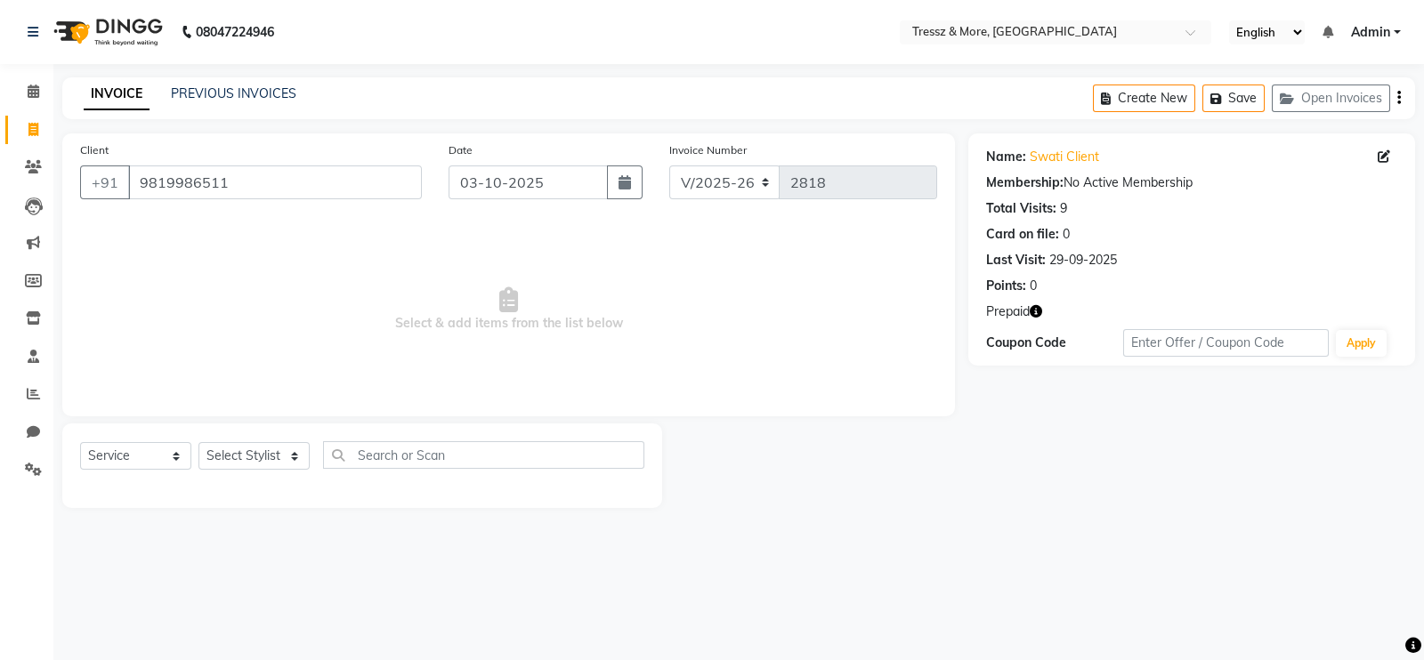
click at [1041, 311] on icon "button" at bounding box center [1036, 311] width 12 height 12
click at [256, 451] on select "Select Stylist [PERSON_NAME] Anas [PERSON_NAME] [PERSON_NAME] [PERSON_NAME] [PE…" at bounding box center [253, 456] width 111 height 28
select select "72136"
click at [198, 443] on select "Select Stylist [PERSON_NAME] Anas [PERSON_NAME] [PERSON_NAME] [PERSON_NAME] [PE…" at bounding box center [253, 456] width 111 height 28
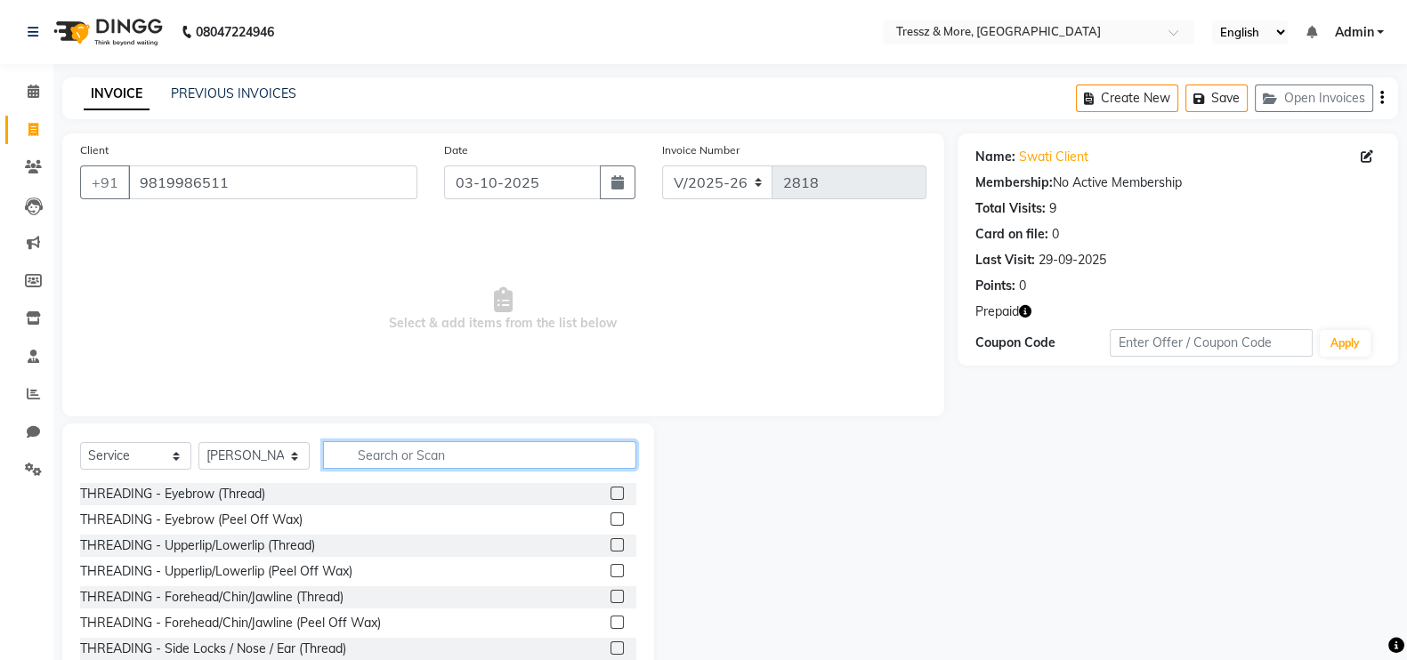
click at [427, 447] on input "text" at bounding box center [479, 455] width 313 height 28
type input "w"
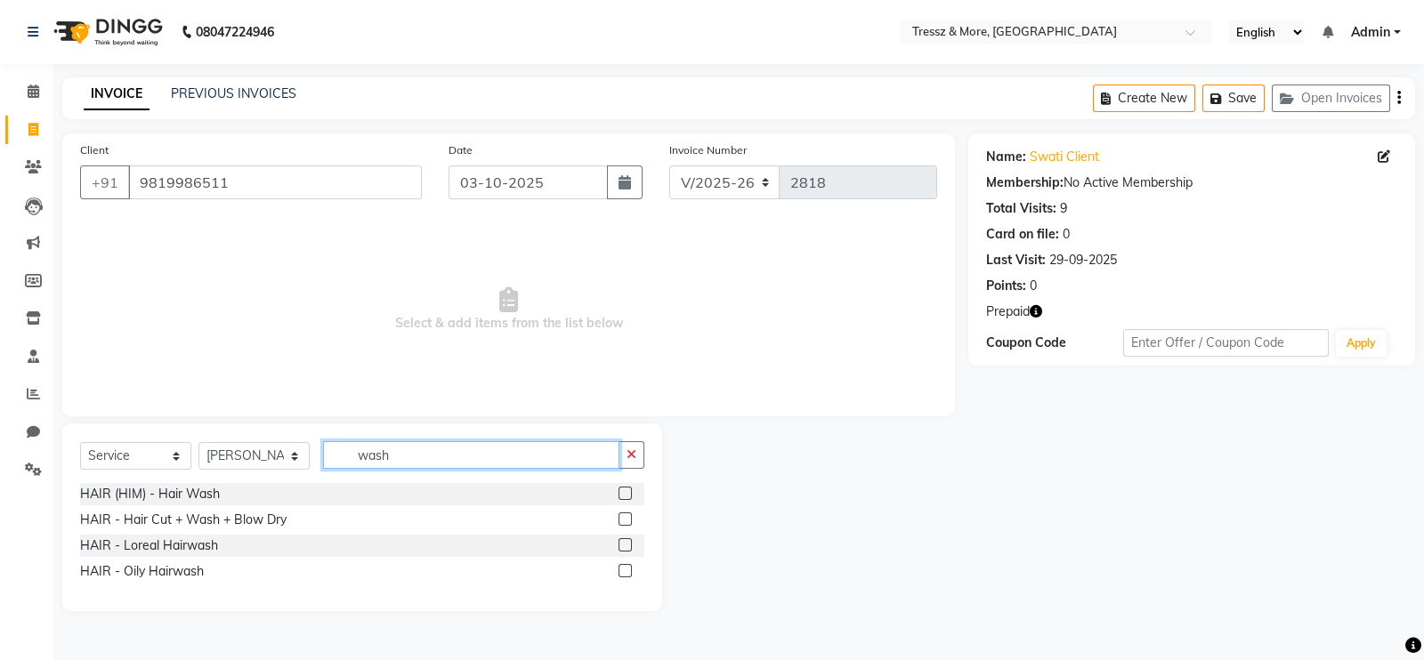
type input "wash"
click at [623, 546] on label at bounding box center [625, 544] width 13 height 13
click at [623, 546] on input "checkbox" at bounding box center [625, 546] width 12 height 12
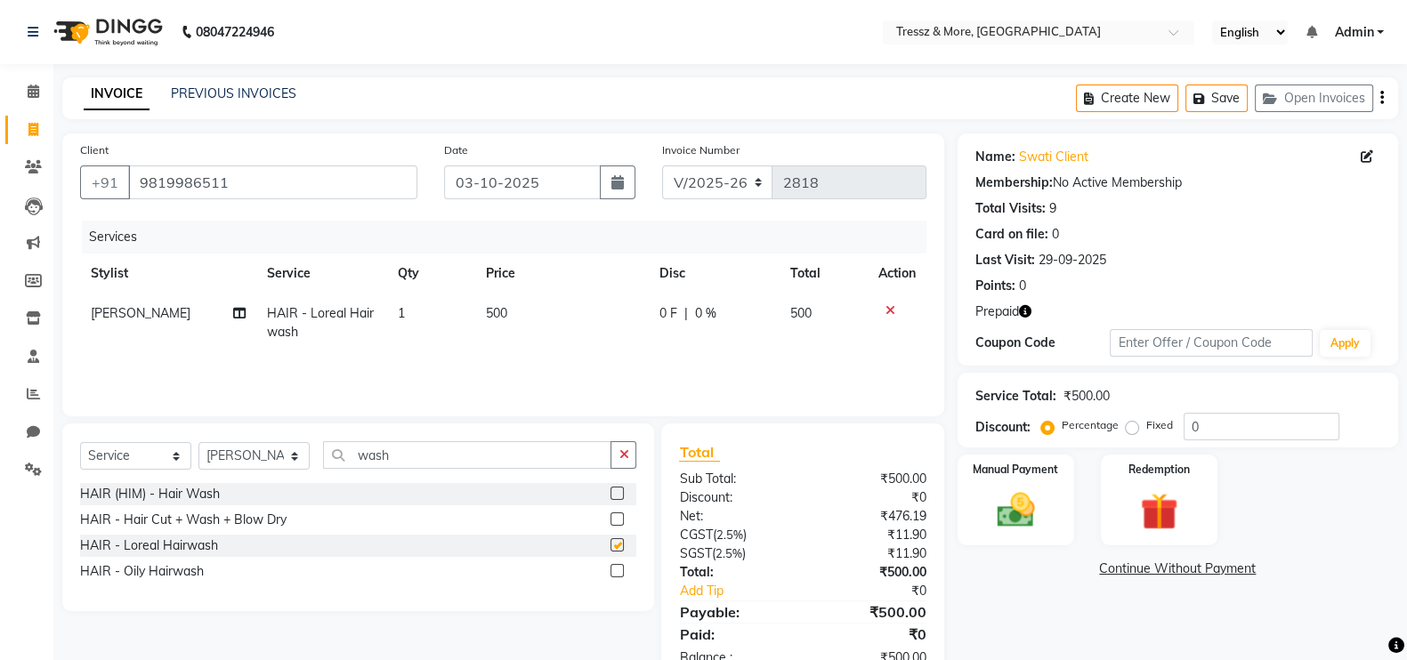
checkbox input "false"
click at [529, 335] on td "500" at bounding box center [562, 323] width 174 height 59
select select "72136"
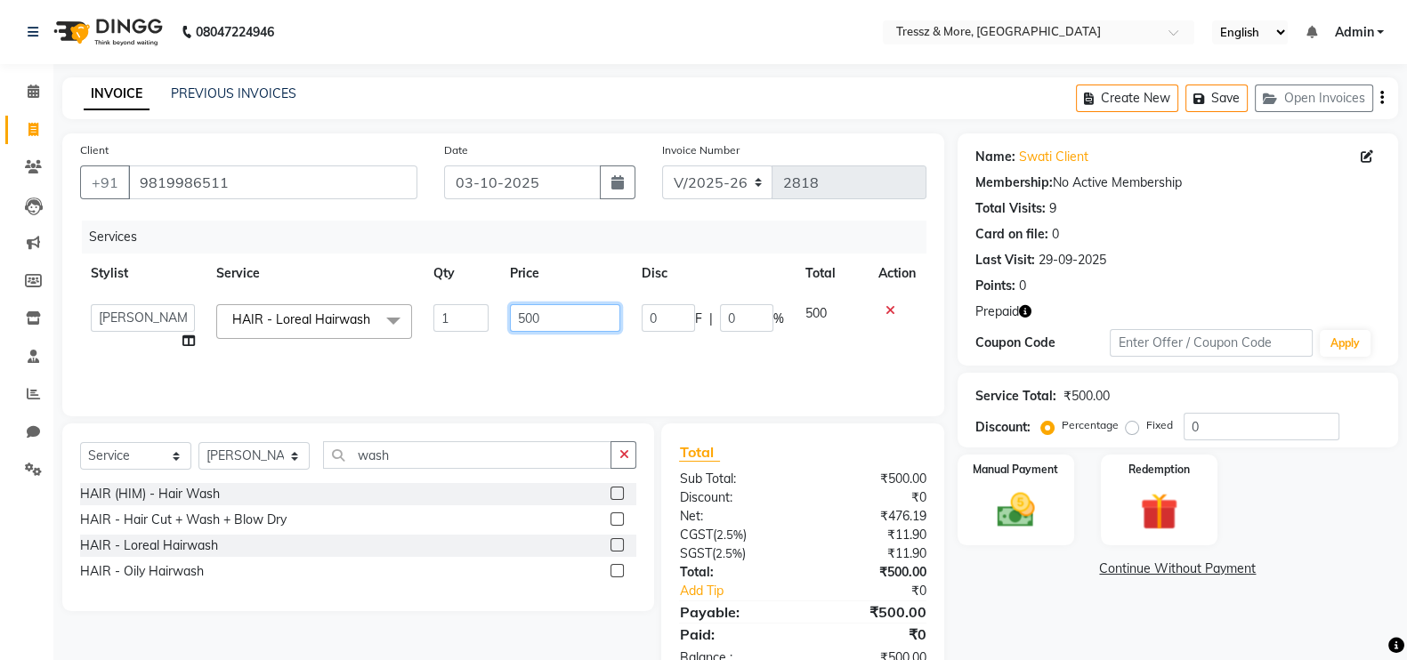
click at [534, 309] on input "500" at bounding box center [565, 318] width 111 height 28
type input "750"
click at [559, 347] on td "750" at bounding box center [565, 328] width 133 height 68
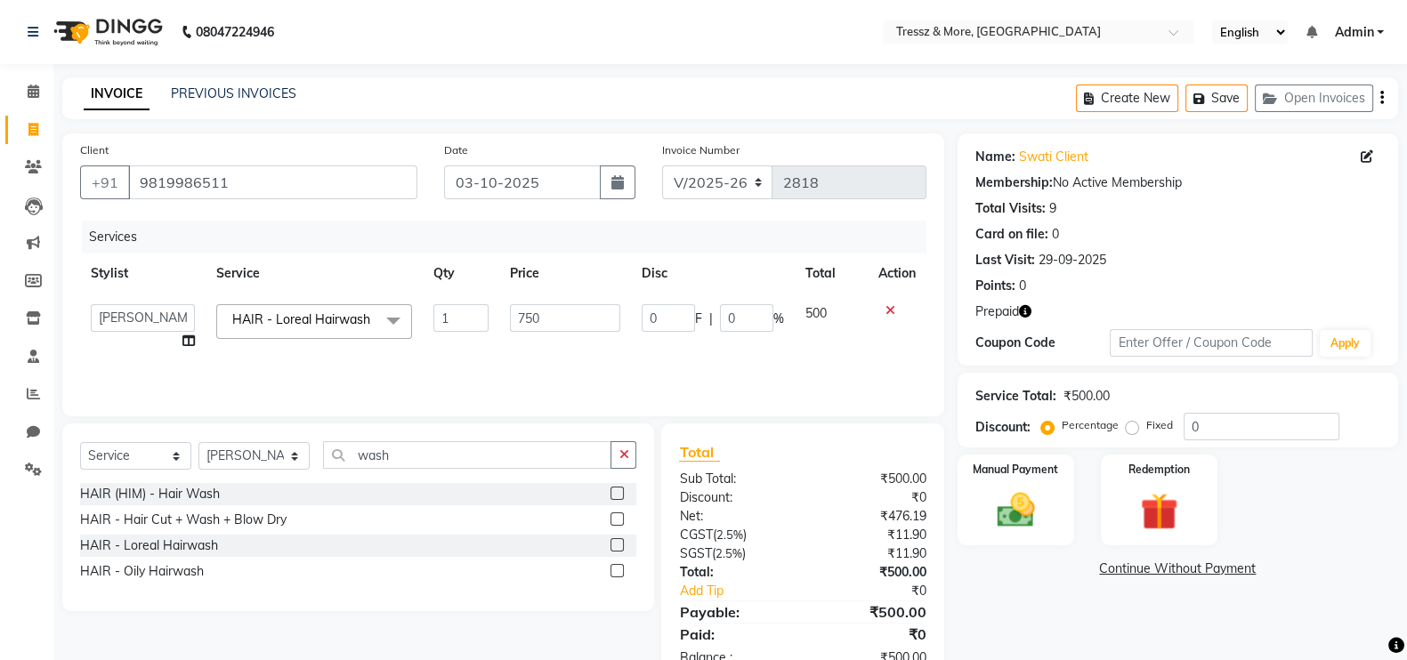
select select "72136"
click at [1123, 504] on div "Redemption" at bounding box center [1159, 500] width 122 height 94
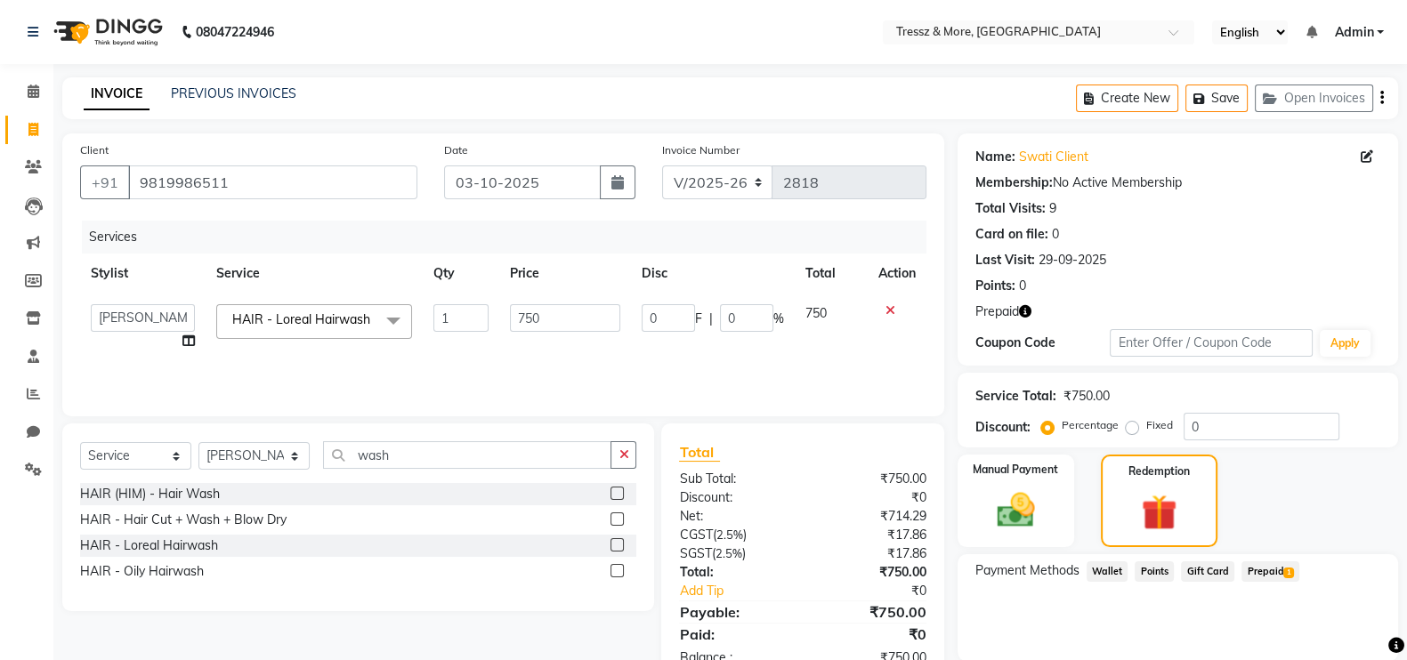
click at [1276, 569] on span "Prepaid 1" at bounding box center [1271, 572] width 58 height 20
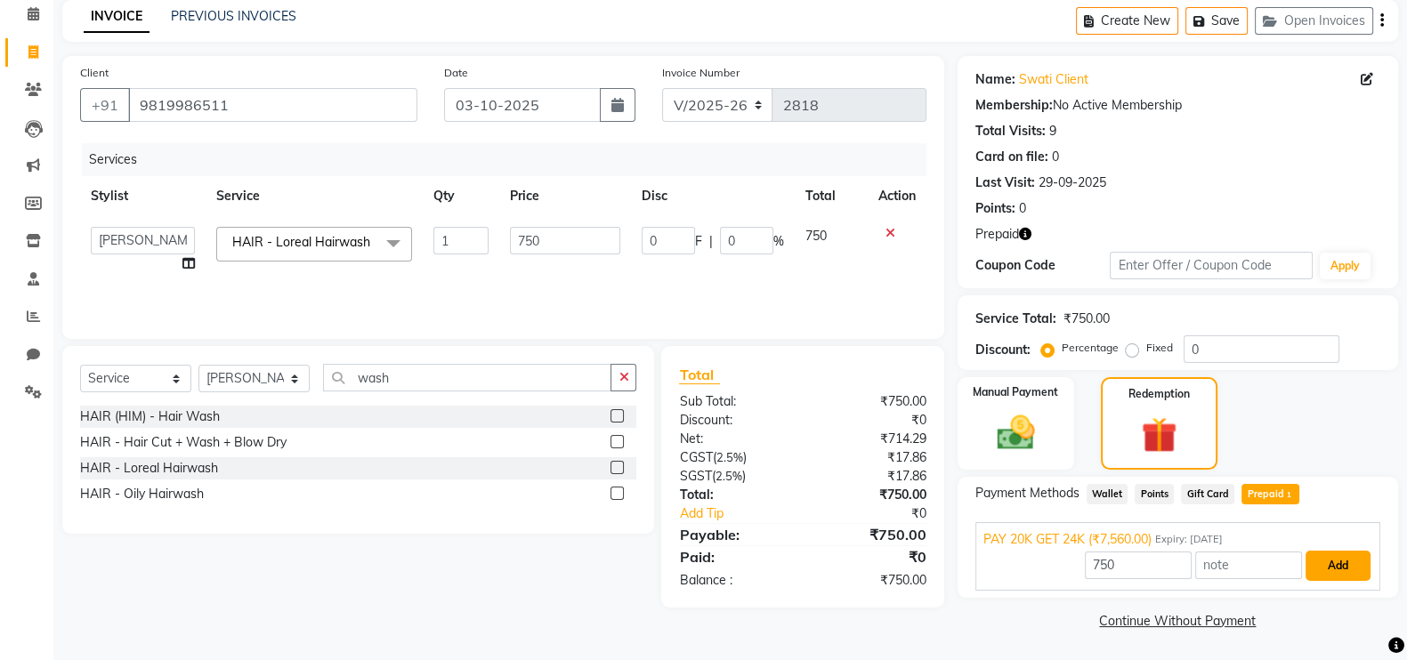
click at [1322, 567] on button "Add" at bounding box center [1338, 566] width 65 height 30
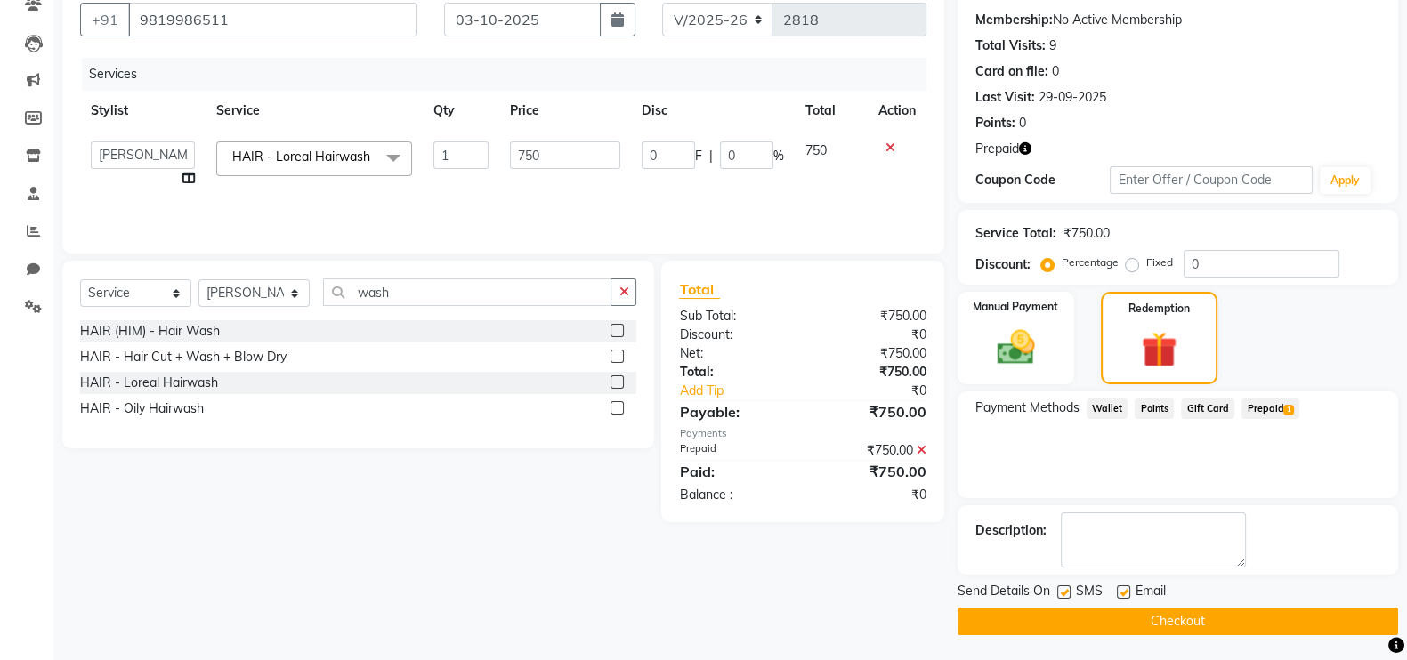
scroll to position [164, 0]
click at [1246, 623] on button "Checkout" at bounding box center [1178, 621] width 441 height 28
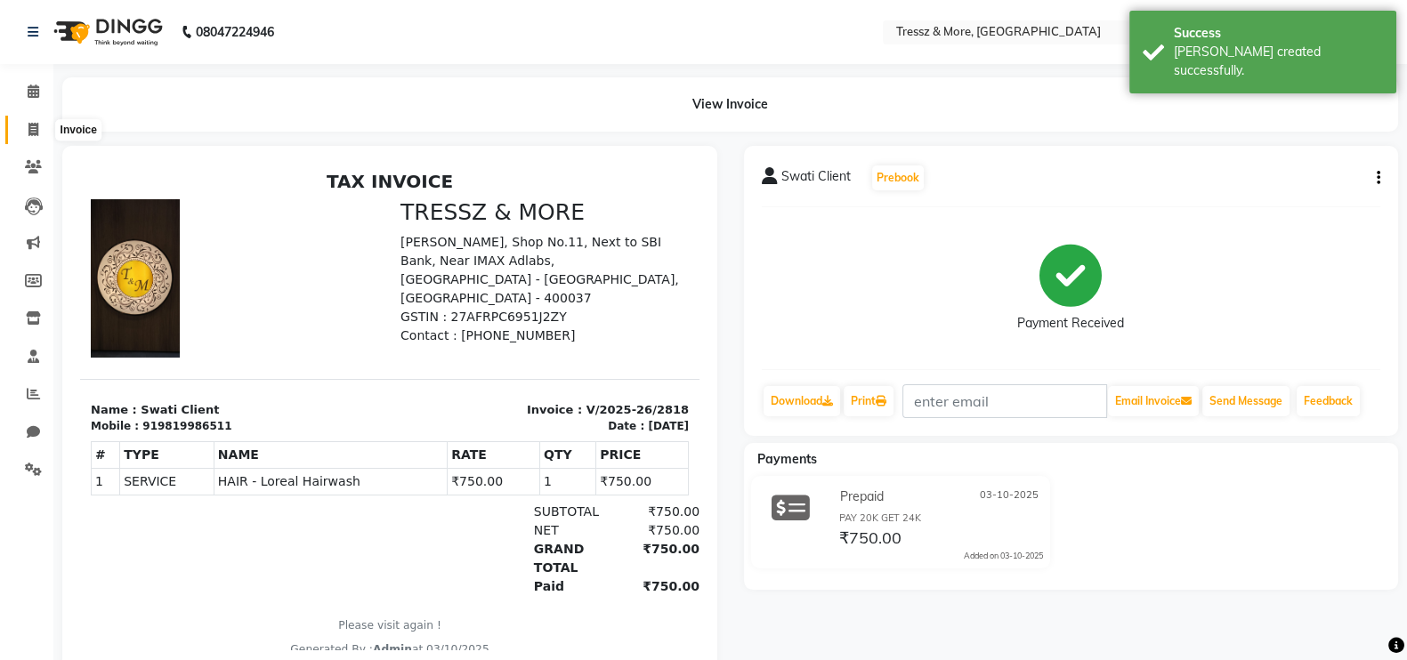
click at [31, 131] on icon at bounding box center [33, 129] width 10 height 13
select select "service"
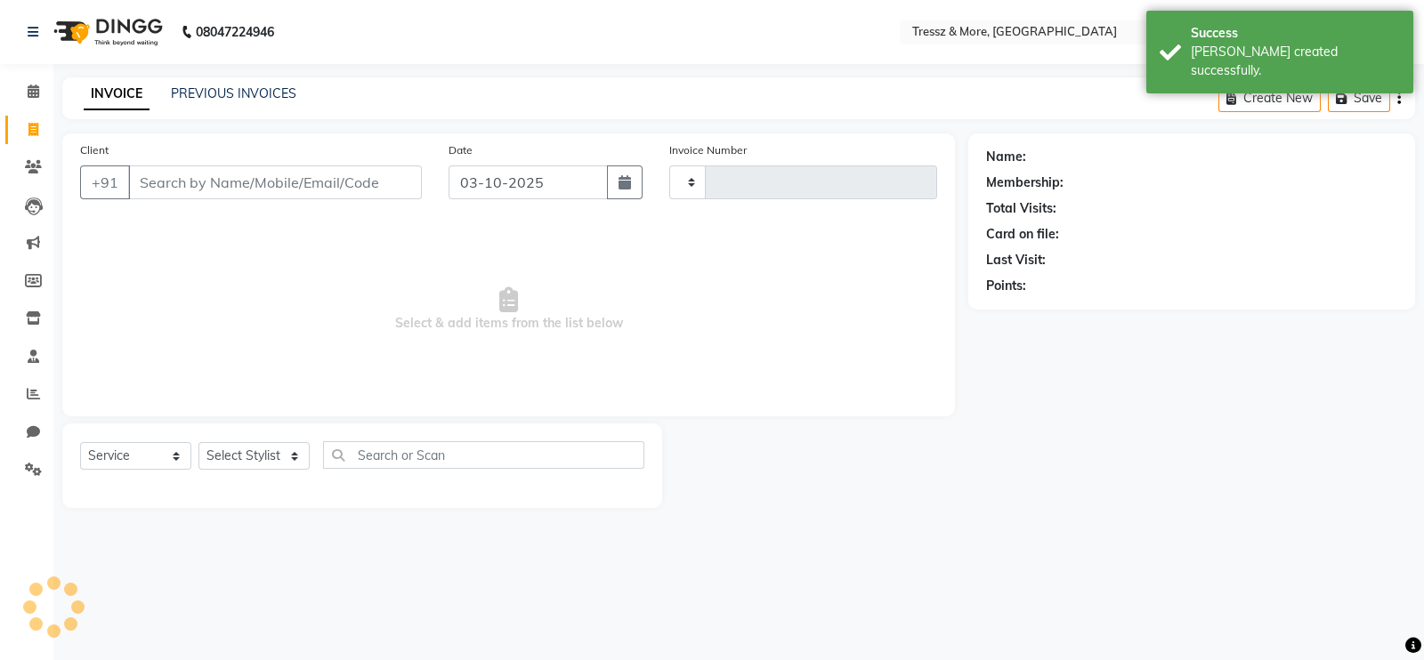
type input "2819"
select select "3037"
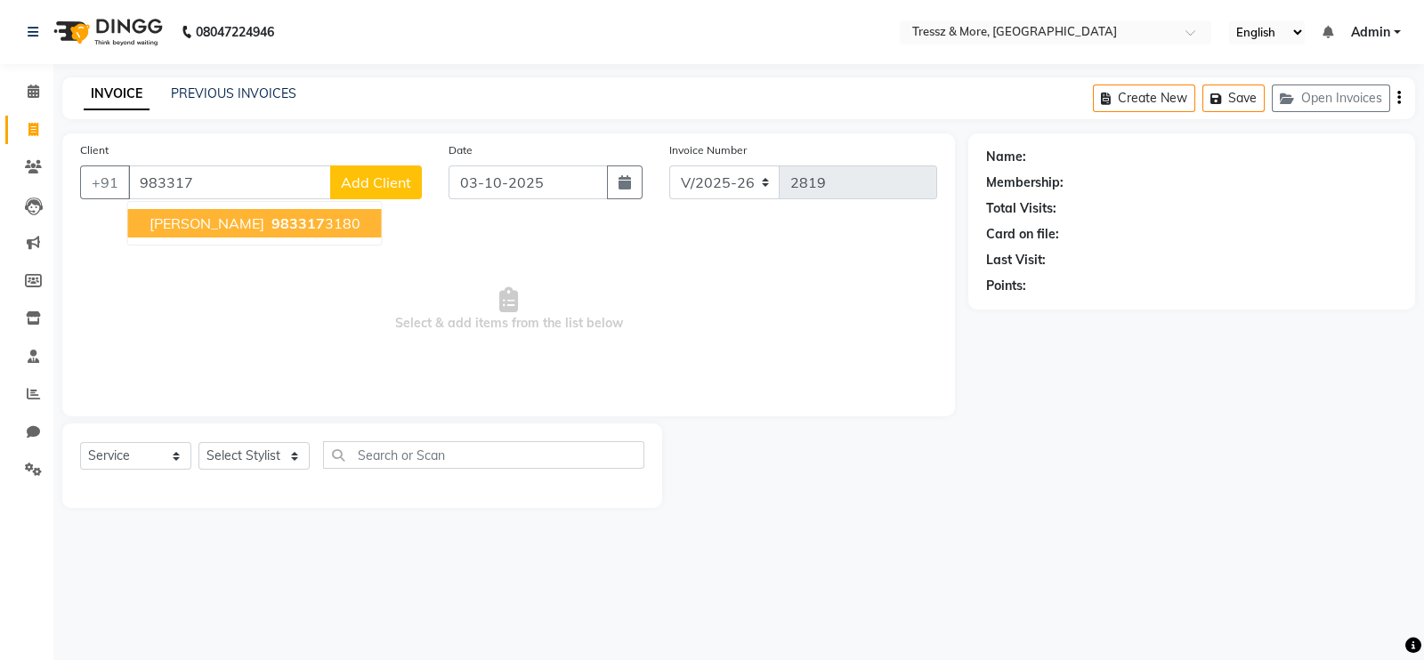
click at [321, 233] on button "[PERSON_NAME] 983317 3180" at bounding box center [255, 223] width 254 height 28
type input "9833173180"
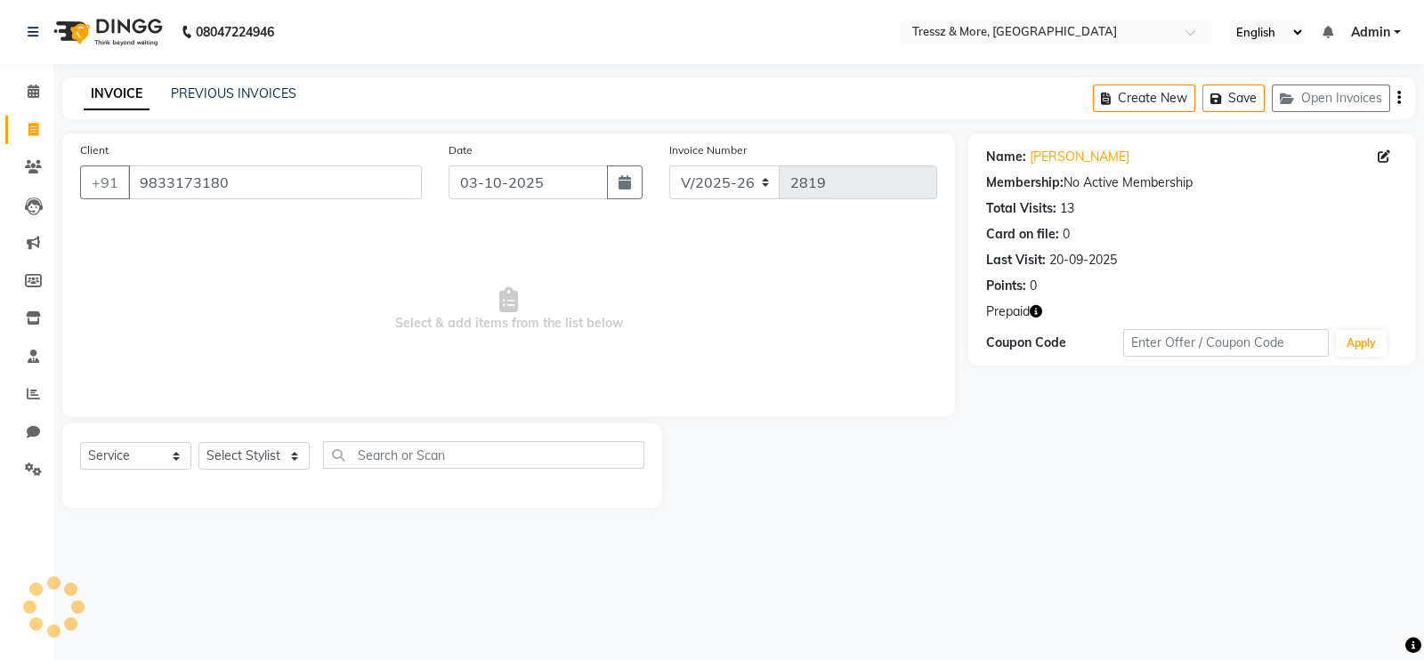
click at [1037, 305] on icon "button" at bounding box center [1036, 311] width 12 height 12
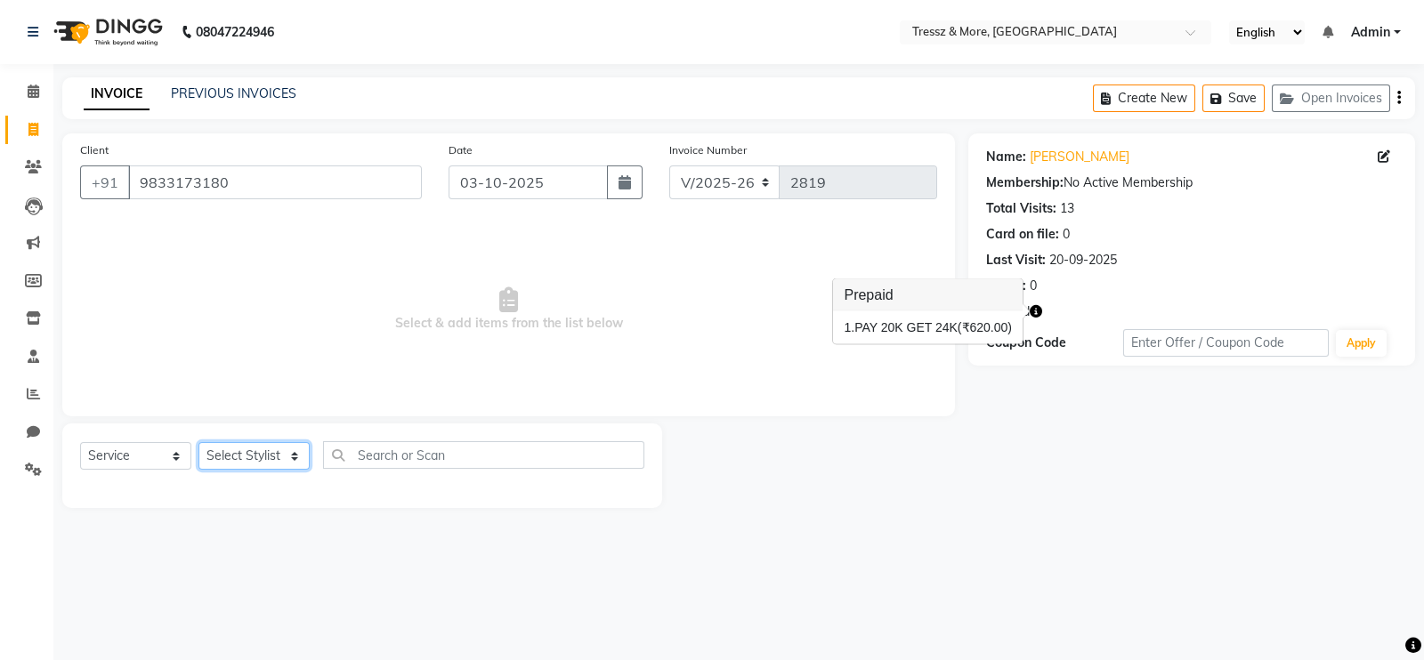
click at [259, 452] on select "Select Stylist [PERSON_NAME] Anas [PERSON_NAME] [PERSON_NAME] [PERSON_NAME] [PE…" at bounding box center [253, 456] width 111 height 28
select select "72133"
click at [198, 443] on select "Select Stylist [PERSON_NAME] Anas [PERSON_NAME] [PERSON_NAME] [PERSON_NAME] [PE…" at bounding box center [253, 456] width 111 height 28
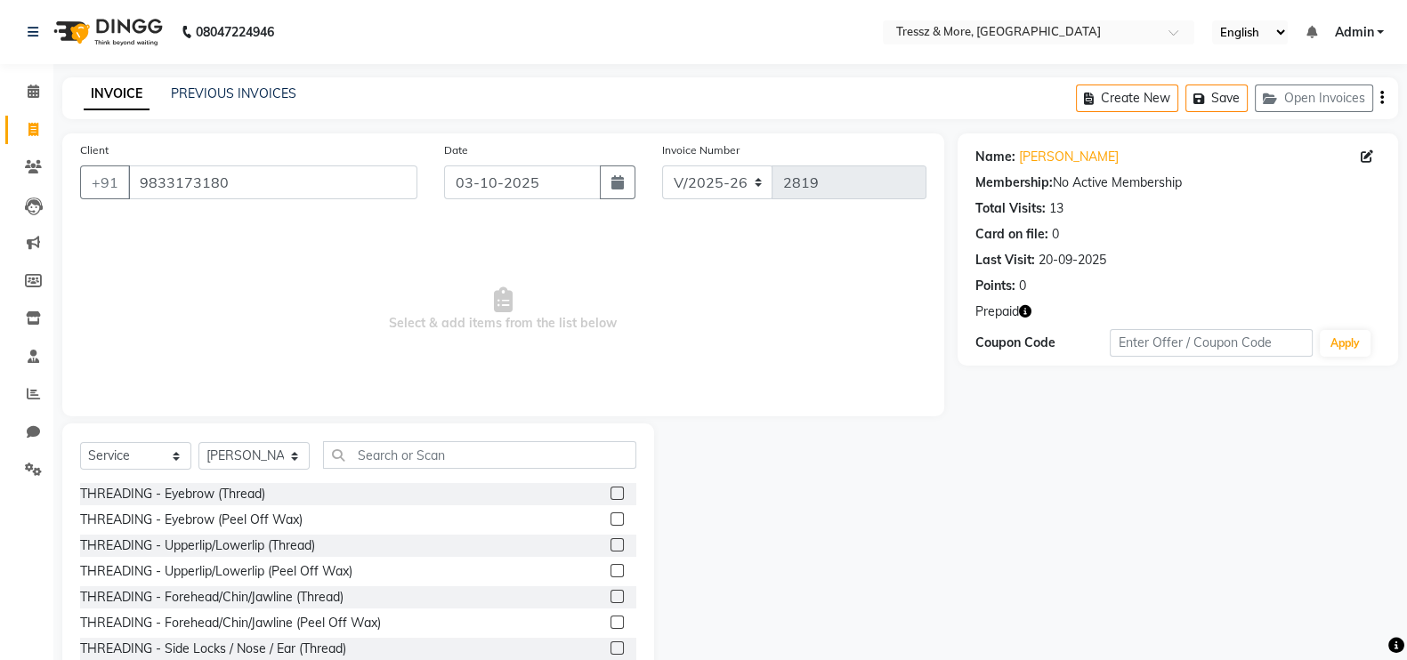
click at [611, 516] on label at bounding box center [617, 519] width 13 height 13
click at [611, 516] on input "checkbox" at bounding box center [617, 520] width 12 height 12
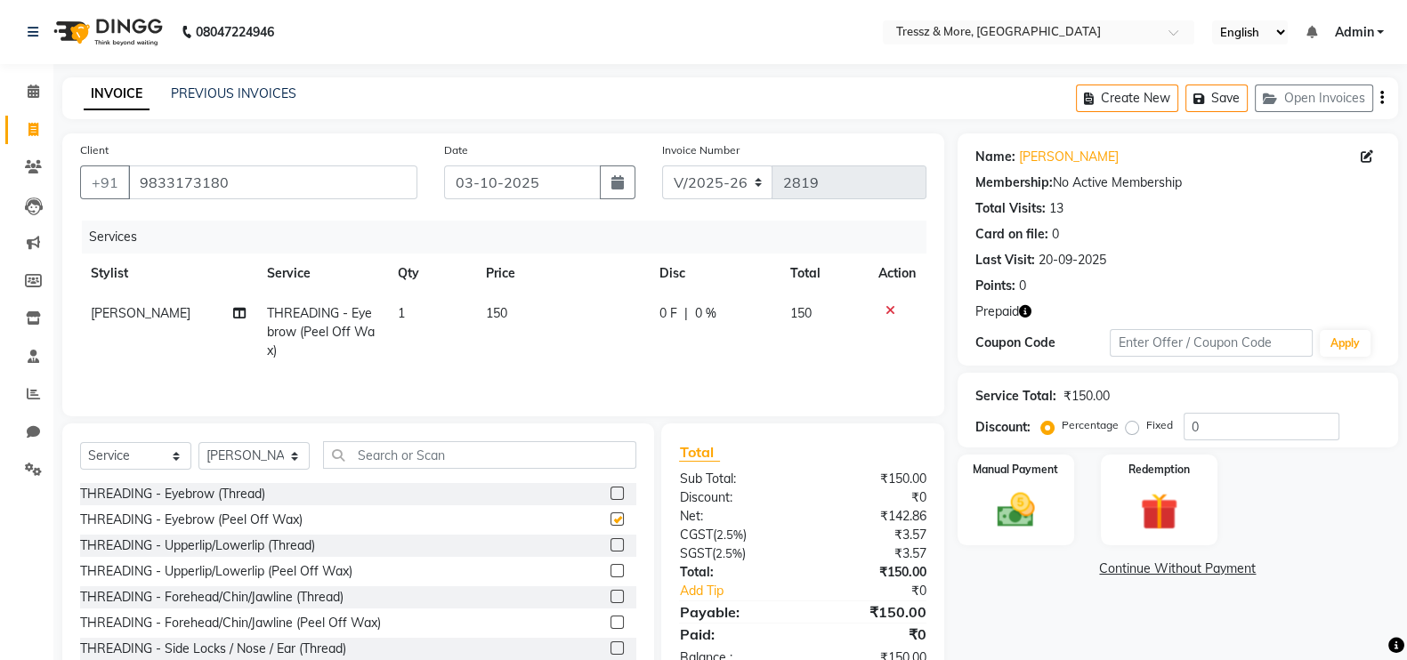
checkbox input "false"
click at [489, 304] on td "150" at bounding box center [562, 332] width 174 height 77
select select "72133"
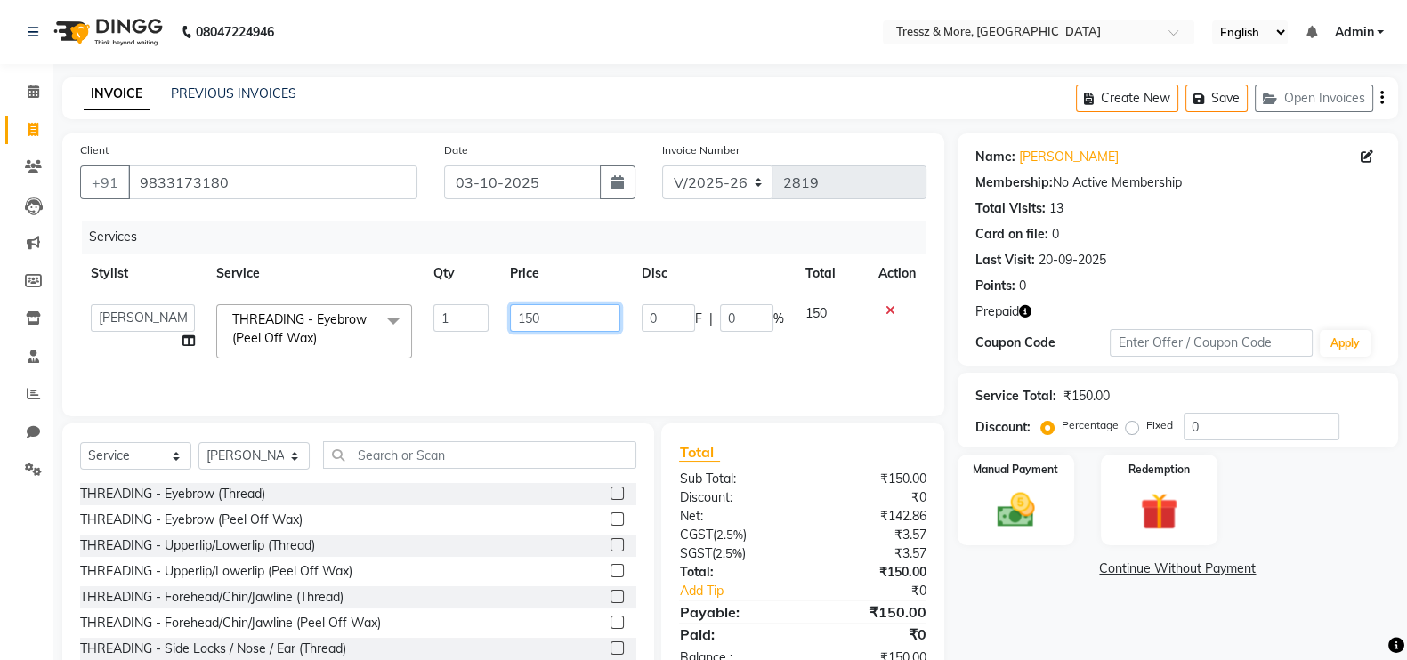
click at [531, 320] on input "150" at bounding box center [565, 318] width 111 height 28
type input "470"
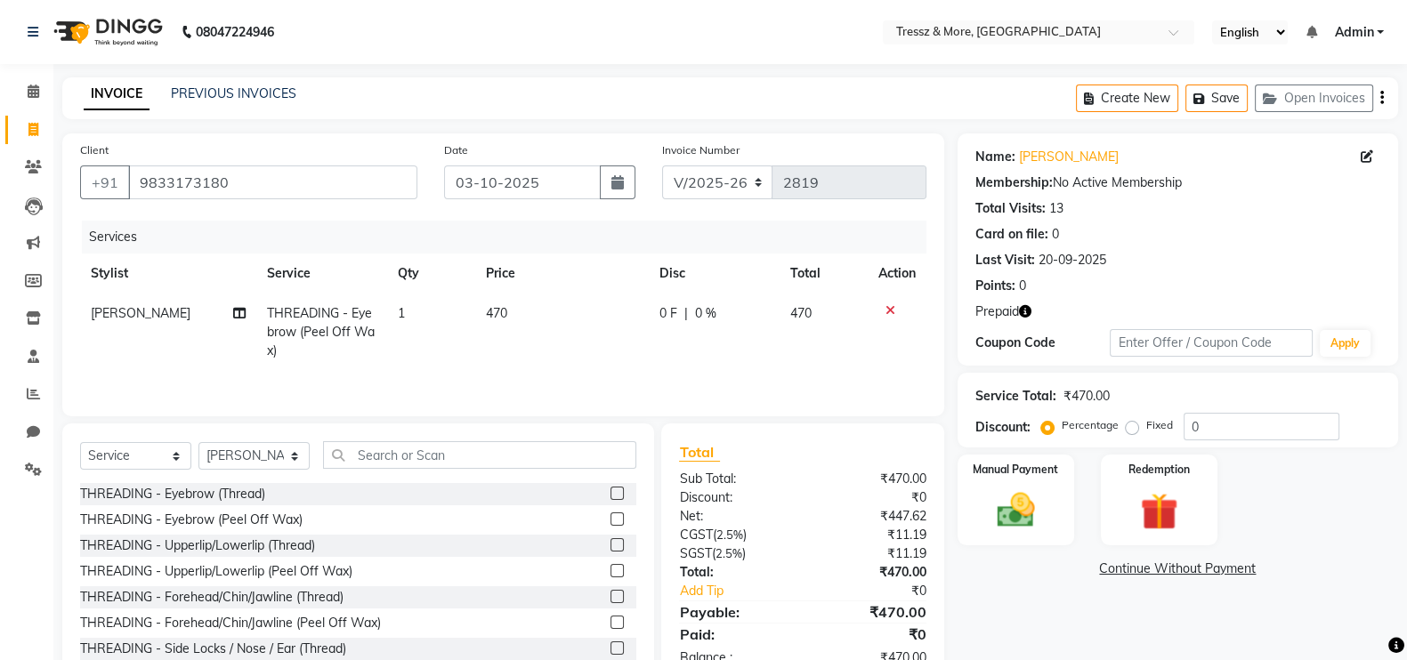
click at [552, 357] on td "470" at bounding box center [562, 332] width 174 height 77
select select "72133"
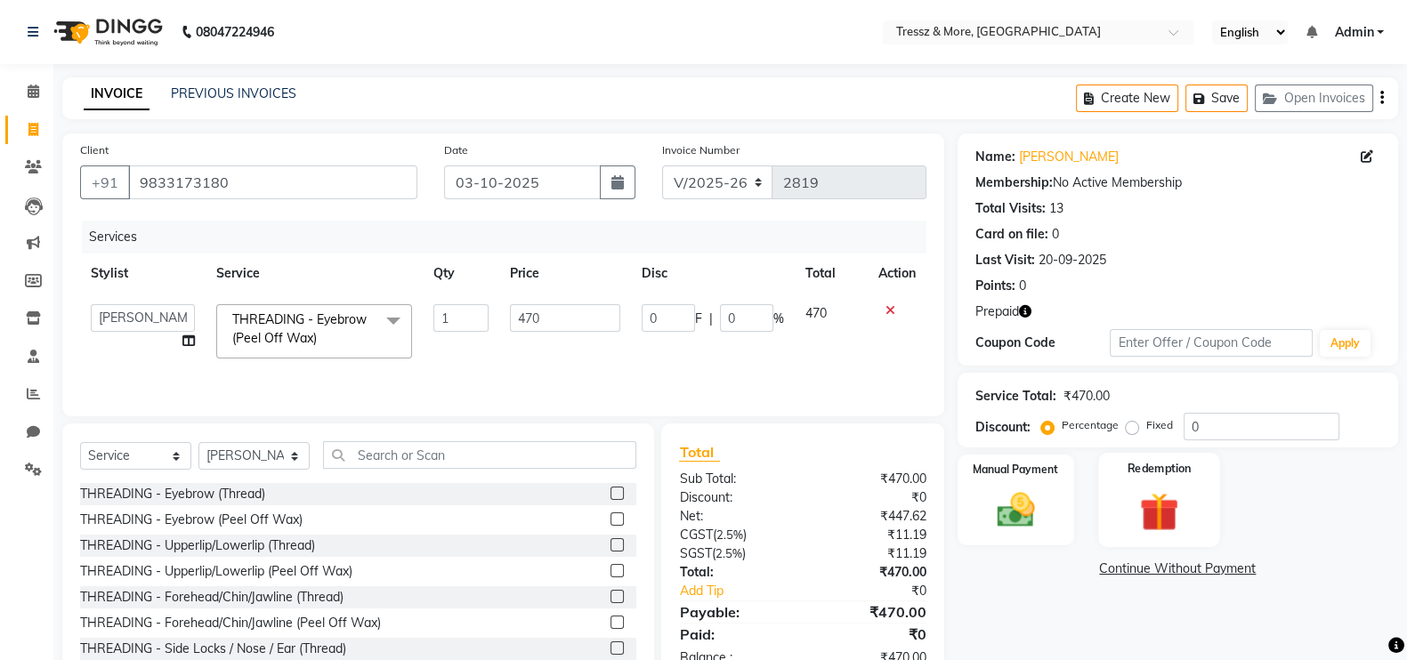
click at [1184, 490] on img at bounding box center [1159, 512] width 63 height 48
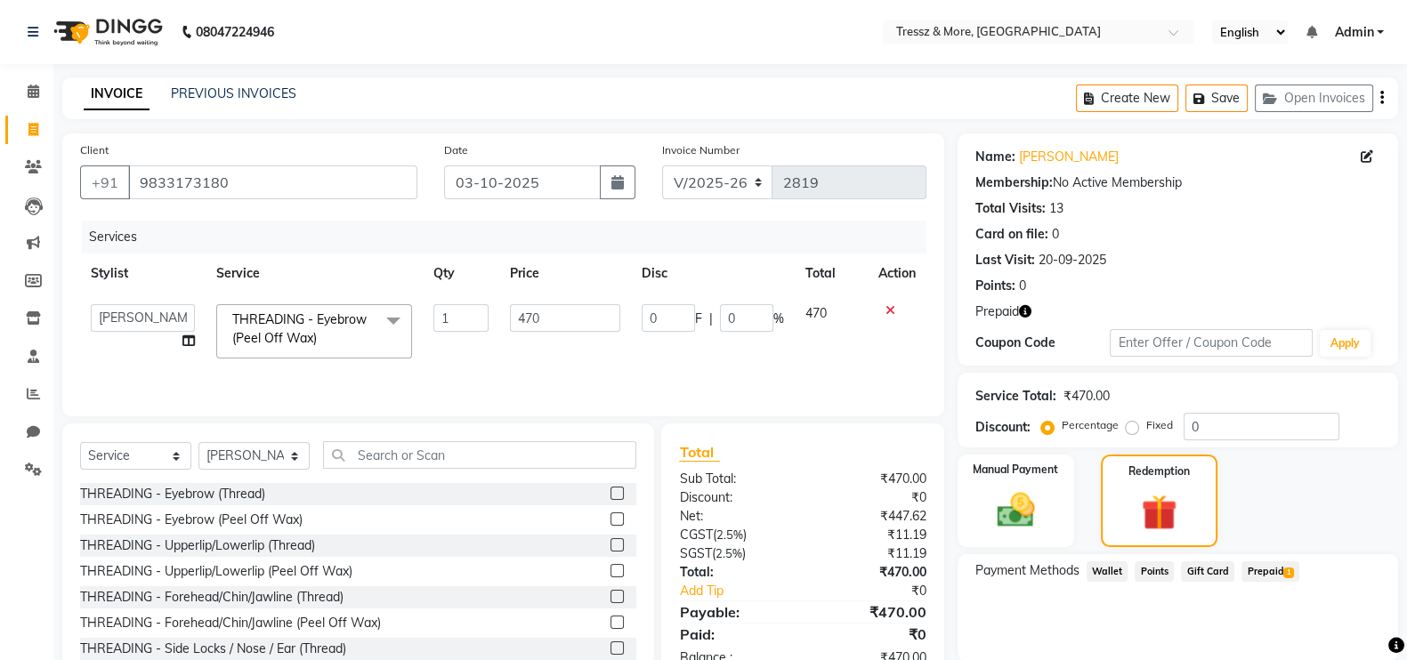
click at [1273, 577] on span "Prepaid 1" at bounding box center [1271, 572] width 58 height 20
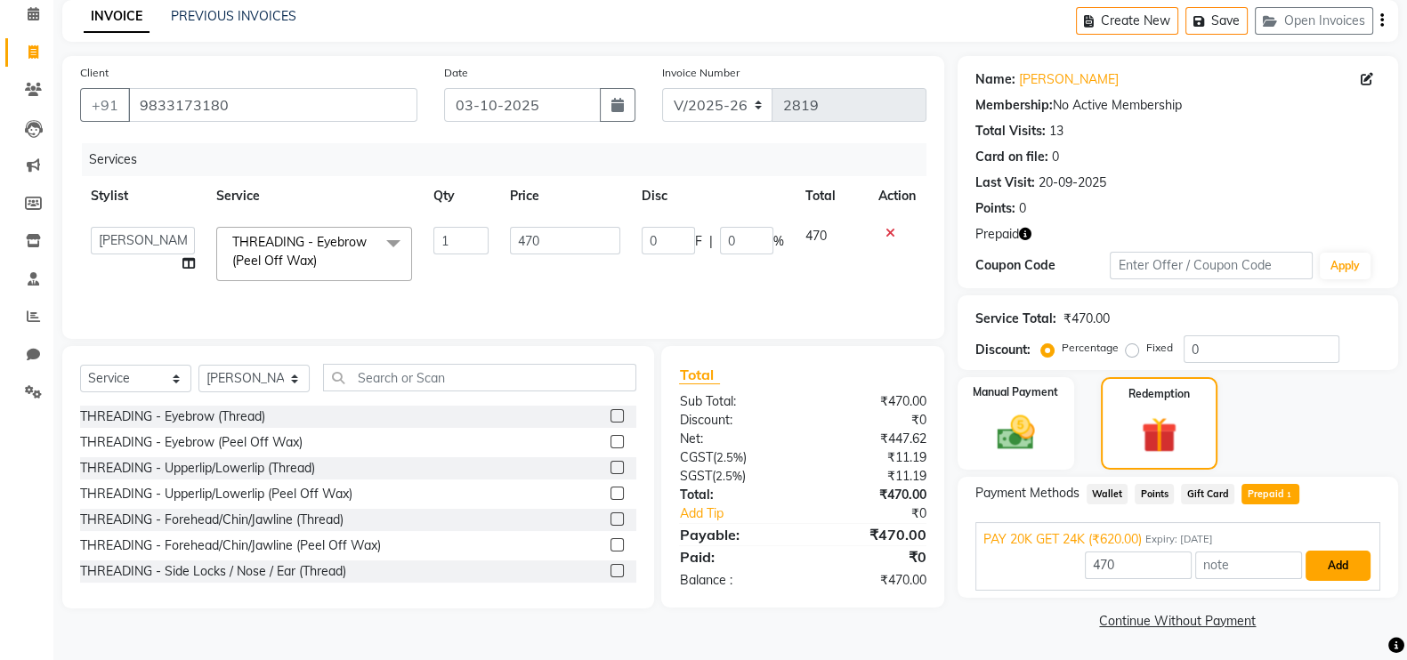
click at [1365, 567] on button "Add" at bounding box center [1338, 566] width 65 height 30
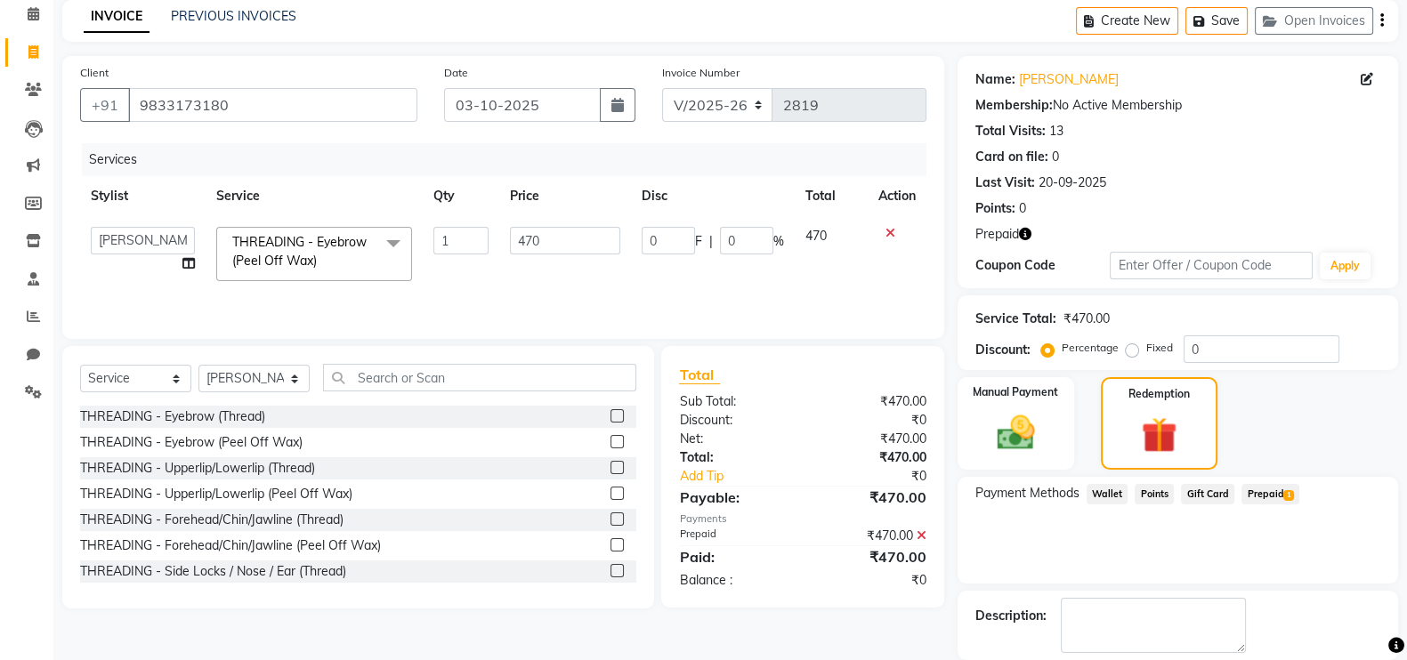
scroll to position [164, 0]
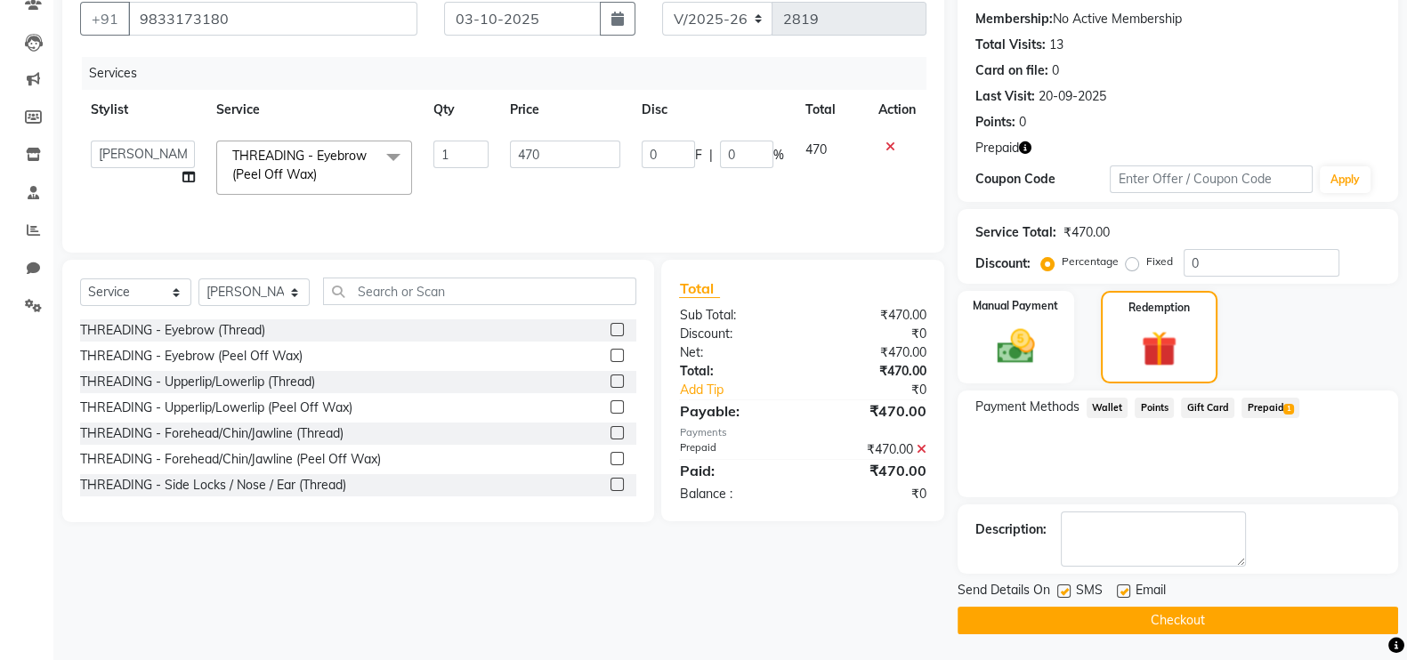
click at [1055, 590] on div "Send Details On SMS Email" at bounding box center [1178, 592] width 441 height 22
click at [1064, 589] on label at bounding box center [1063, 591] width 13 height 13
click at [1064, 589] on input "checkbox" at bounding box center [1063, 593] width 12 height 12
checkbox input "false"
click at [1128, 589] on label at bounding box center [1123, 591] width 13 height 13
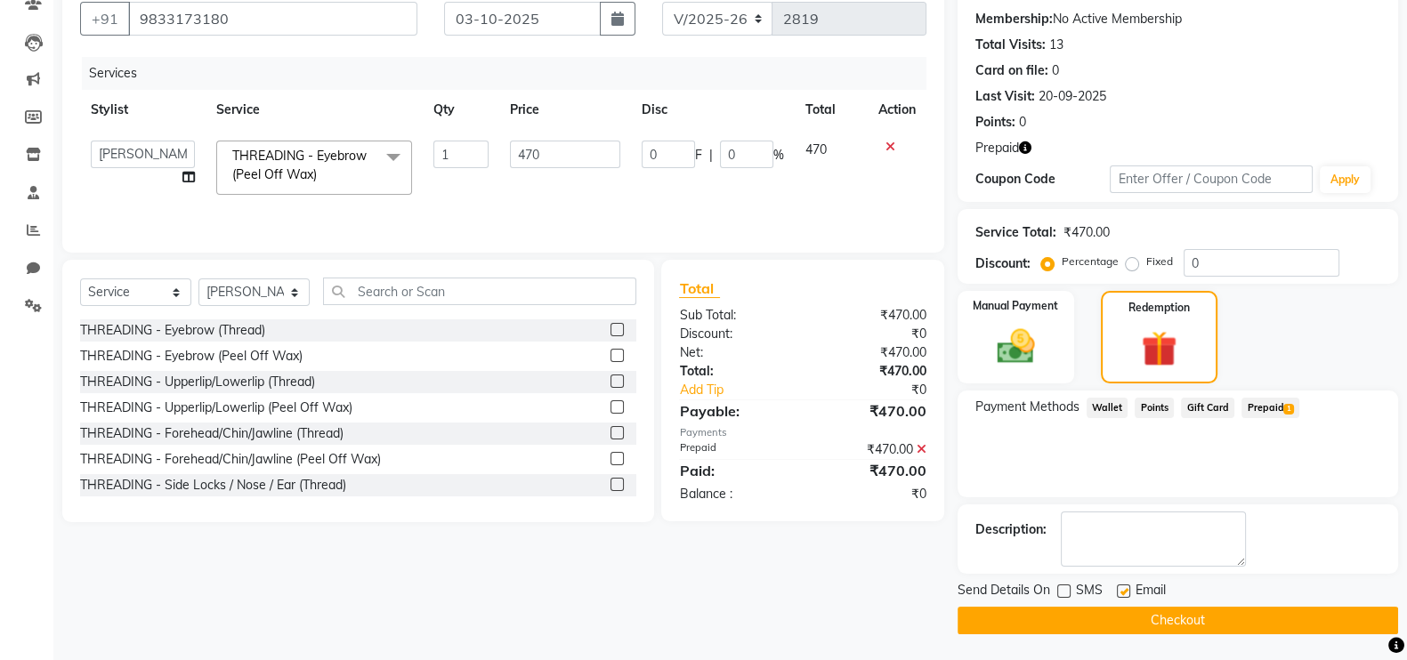
click at [1128, 589] on input "checkbox" at bounding box center [1123, 593] width 12 height 12
checkbox input "false"
click at [1112, 611] on button "Checkout" at bounding box center [1178, 621] width 441 height 28
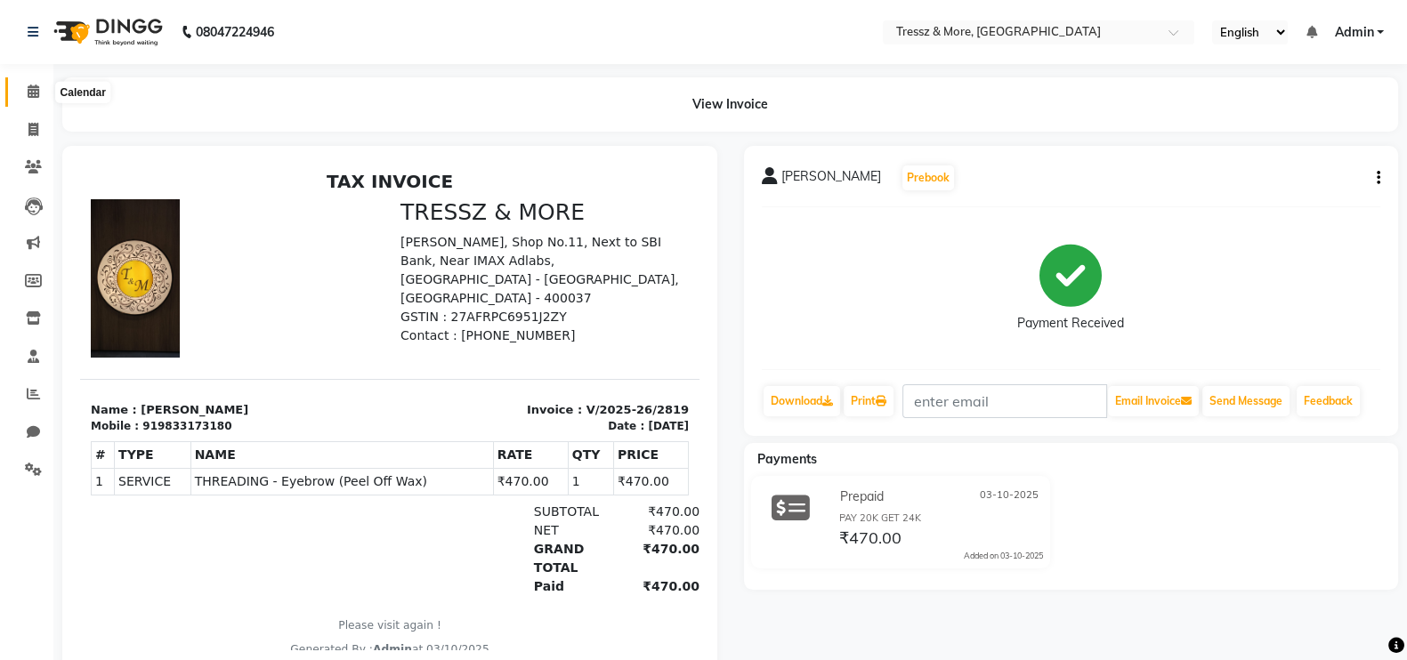
click at [36, 82] on span at bounding box center [33, 92] width 31 height 20
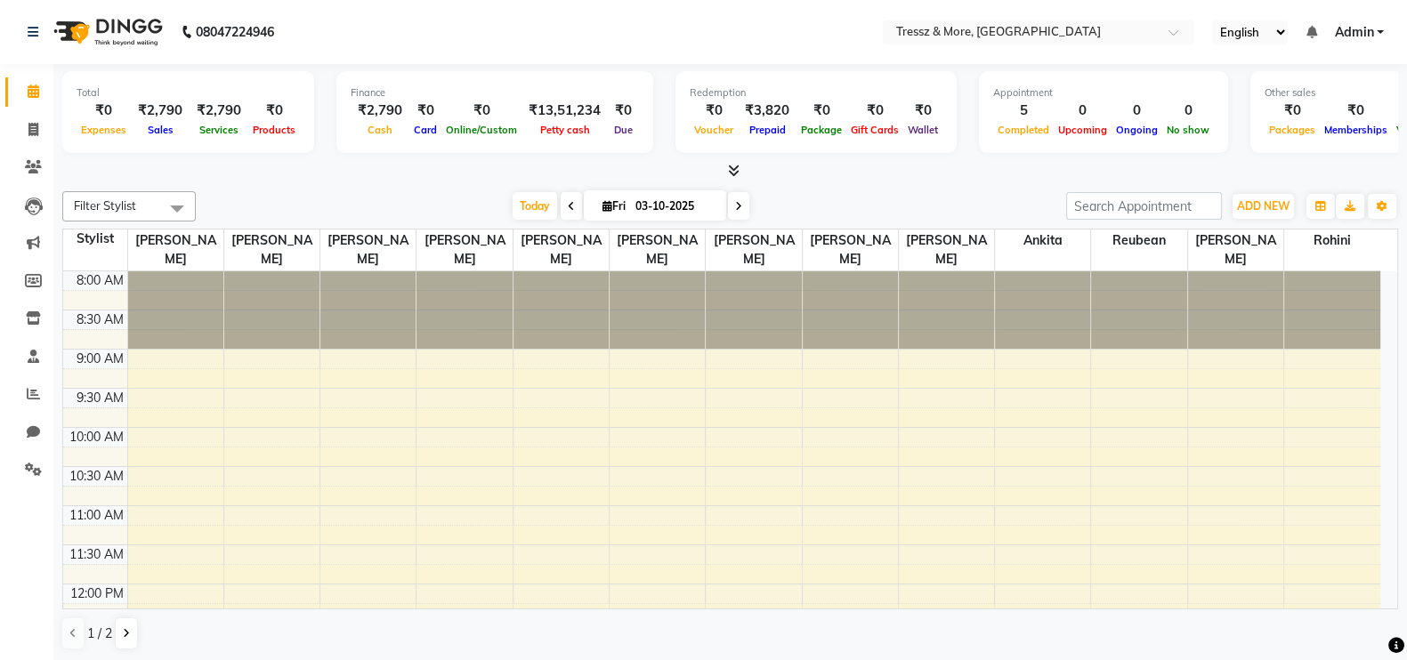
click at [917, 202] on div "[DATE] [DATE]" at bounding box center [631, 206] width 853 height 27
click at [992, 162] on div at bounding box center [730, 171] width 1336 height 19
click at [816, 116] on div "₹0" at bounding box center [822, 111] width 50 height 20
click at [417, 110] on div "₹0" at bounding box center [425, 111] width 32 height 20
click at [413, 124] on span "Card" at bounding box center [425, 130] width 32 height 12
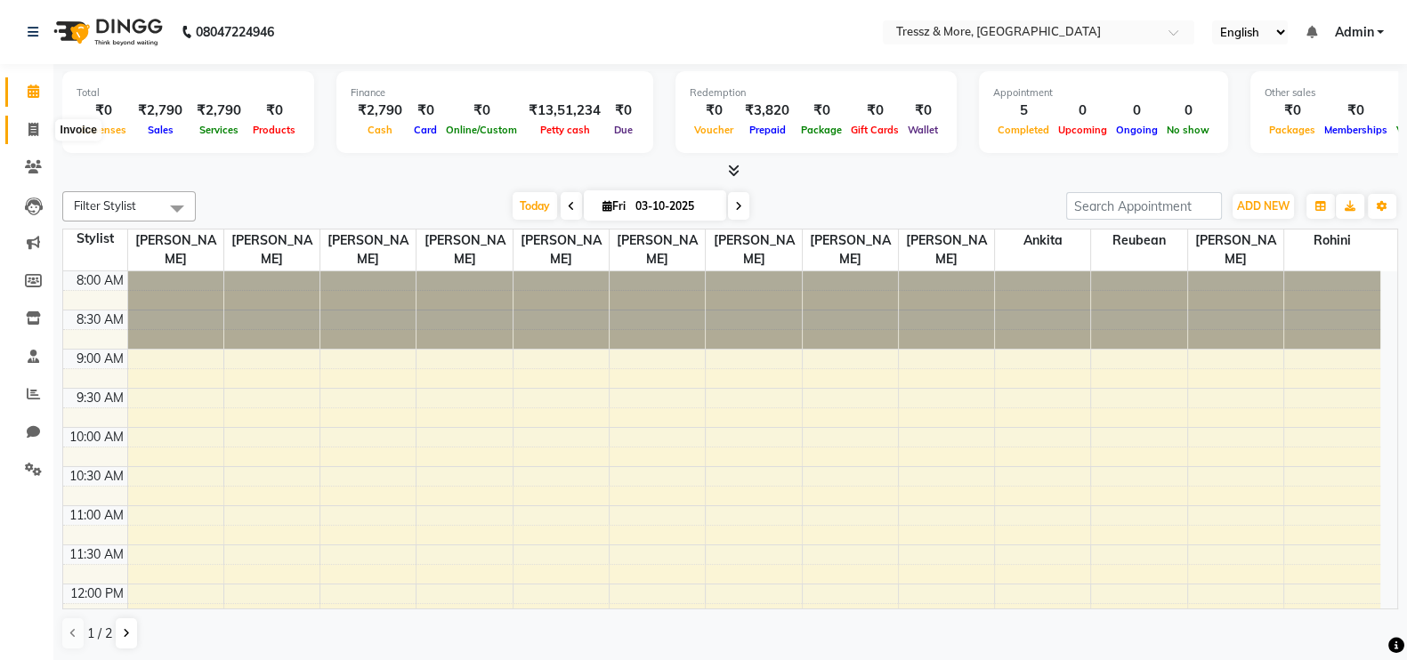
click at [31, 125] on icon at bounding box center [33, 129] width 10 height 13
select select "3037"
select select "service"
